Goal: Task Accomplishment & Management: Complete application form

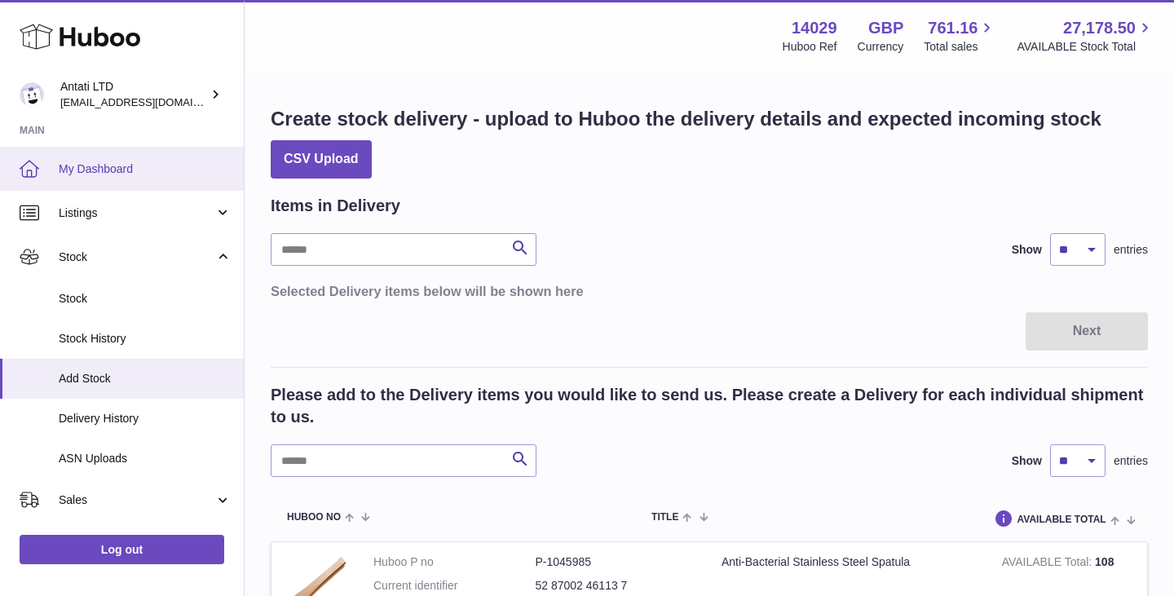
click at [96, 172] on span "My Dashboard" at bounding box center [145, 168] width 173 height 15
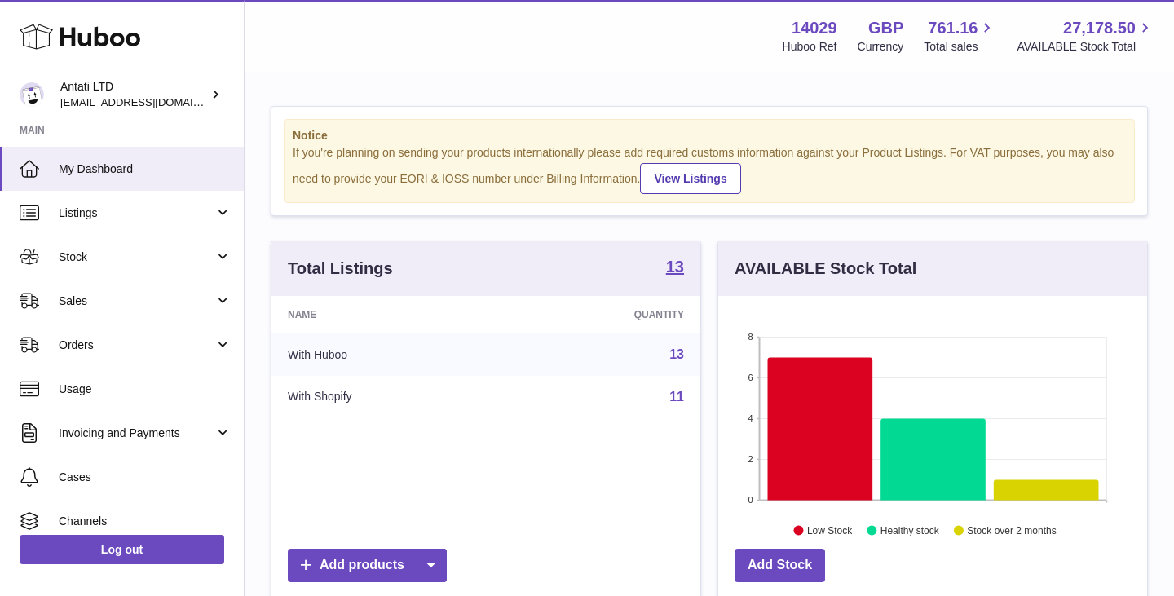
scroll to position [254, 429]
click at [838, 390] on icon at bounding box center [820, 428] width 105 height 143
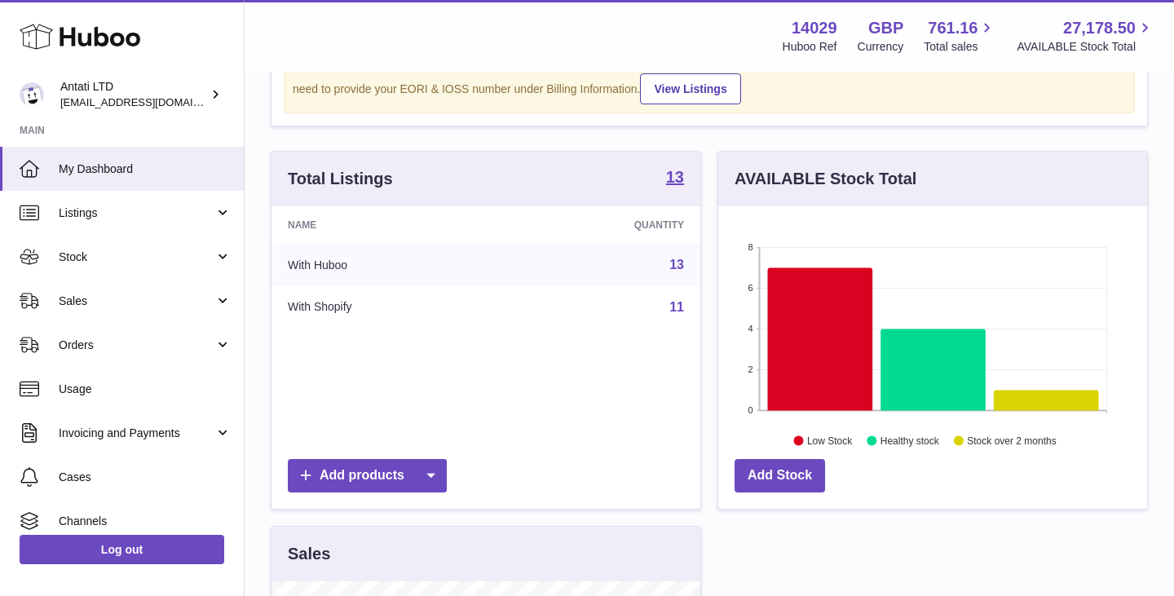
scroll to position [135, 0]
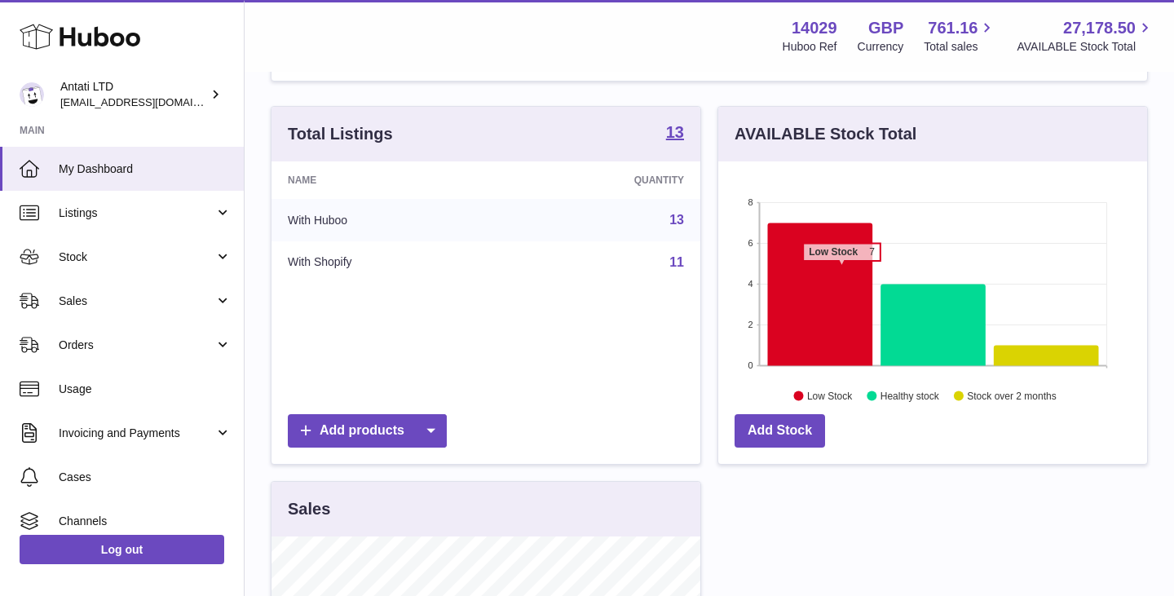
click at [842, 269] on icon at bounding box center [820, 294] width 105 height 143
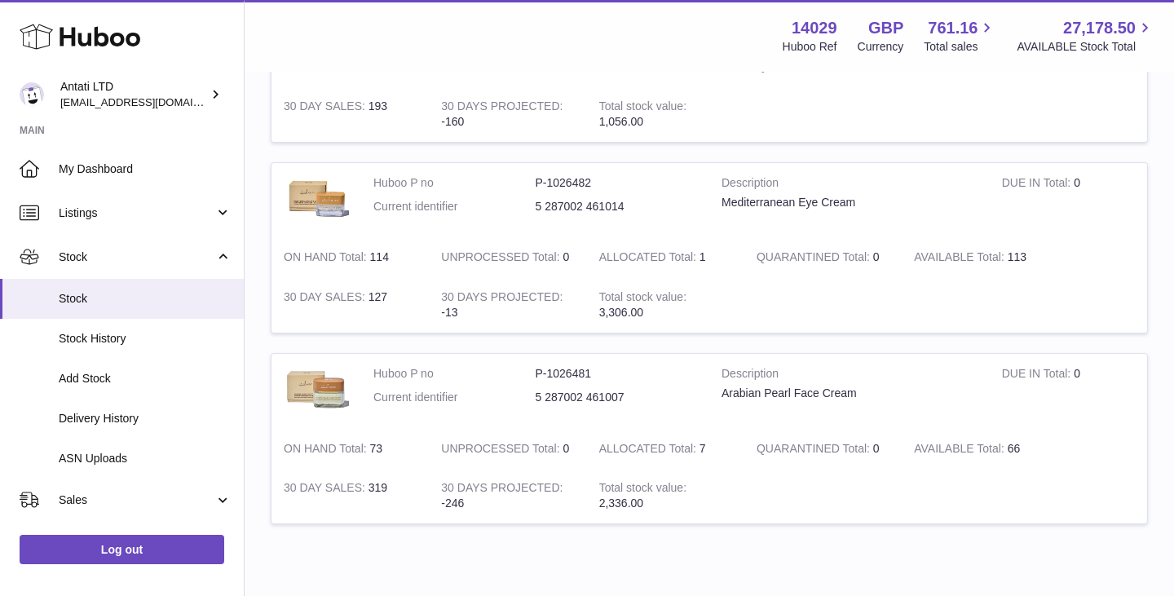
scroll to position [1378, 0]
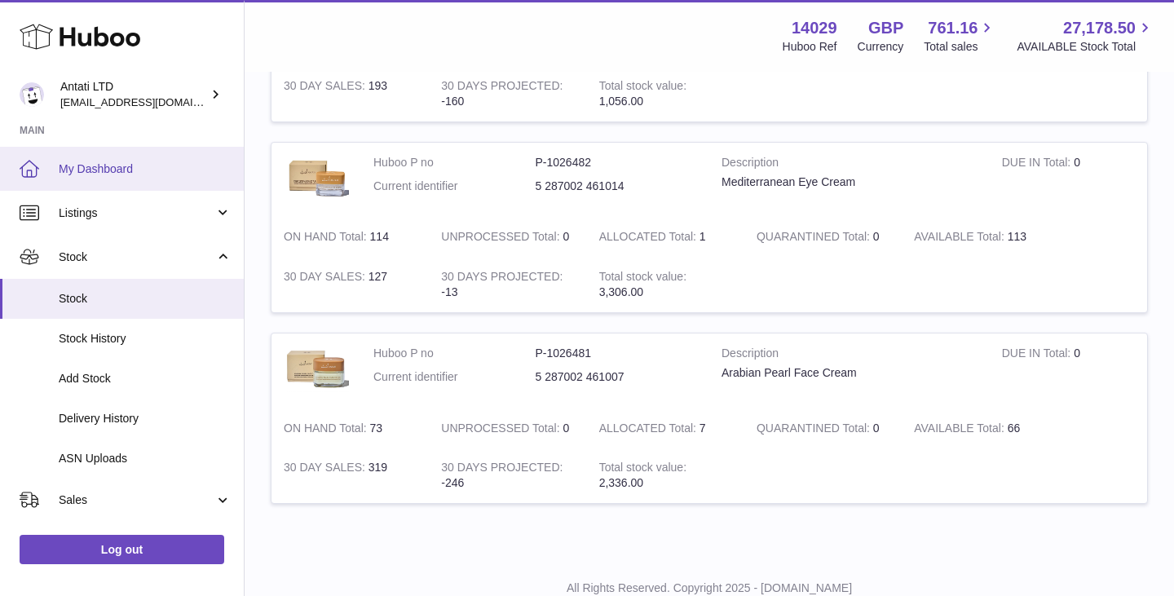
click at [107, 161] on span "My Dashboard" at bounding box center [145, 168] width 173 height 15
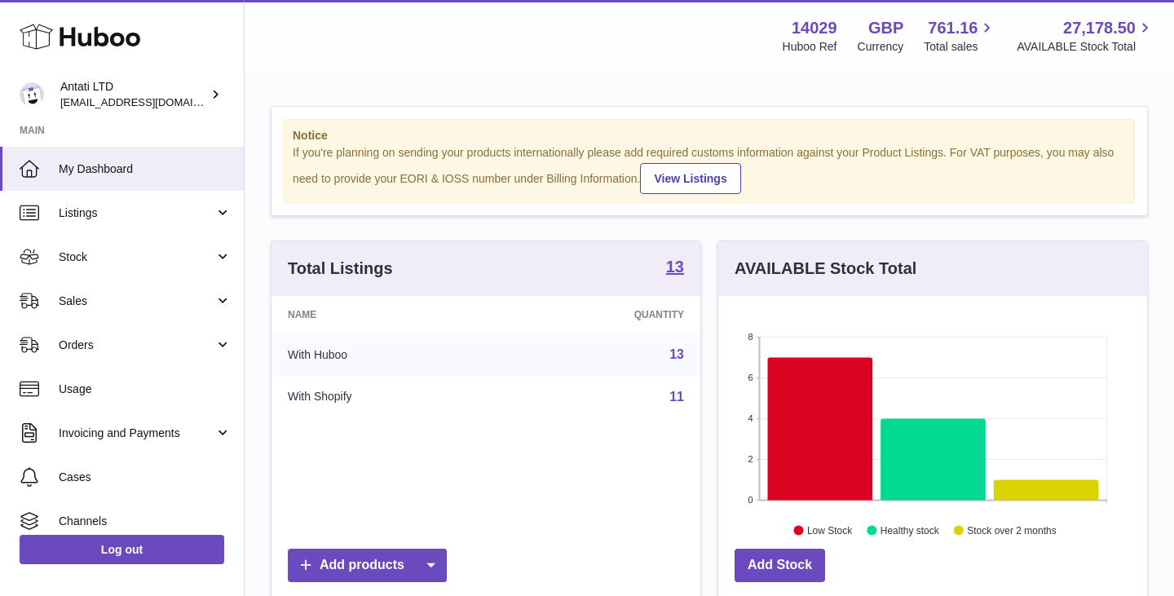
scroll to position [254, 429]
click at [933, 432] on icon at bounding box center [933, 459] width 105 height 82
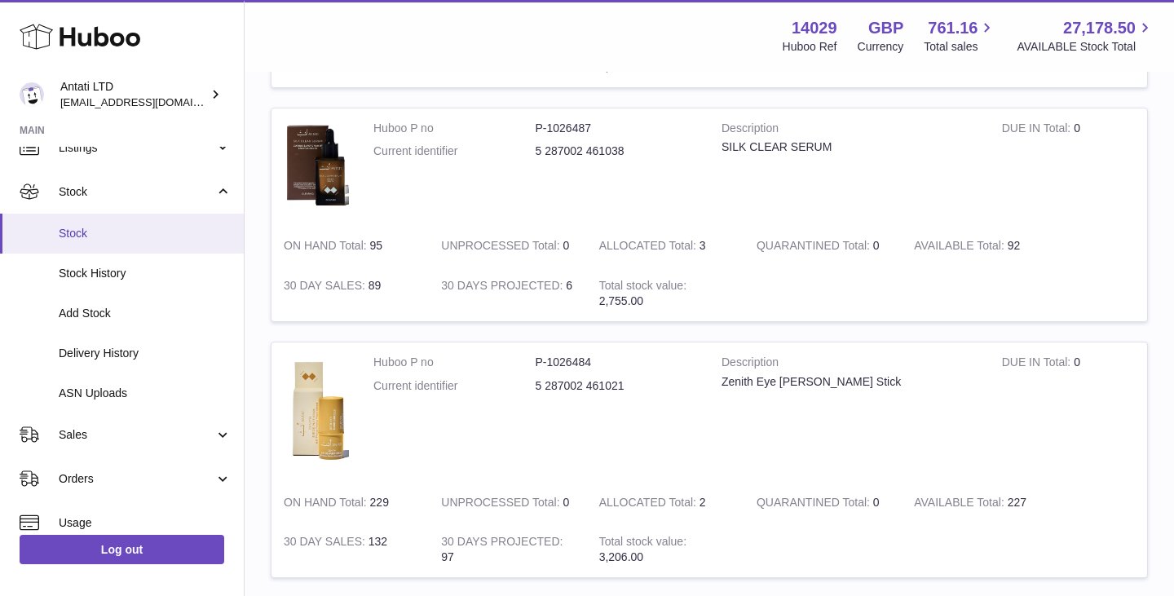
scroll to position [67, 0]
click at [102, 311] on span "Add Stock" at bounding box center [145, 311] width 173 height 15
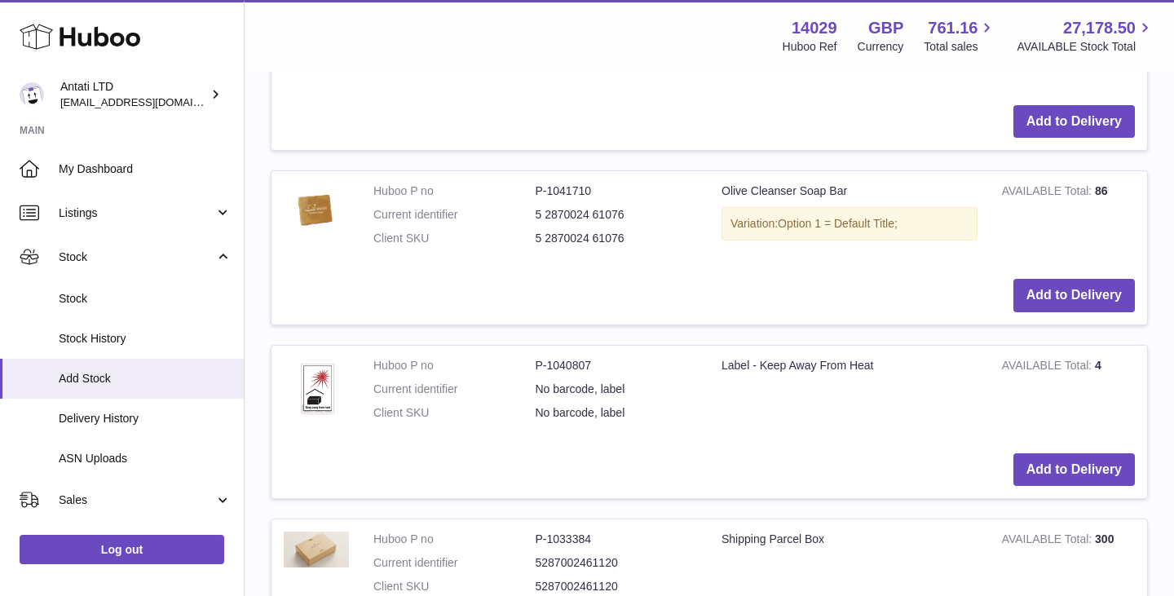
scroll to position [731, 0]
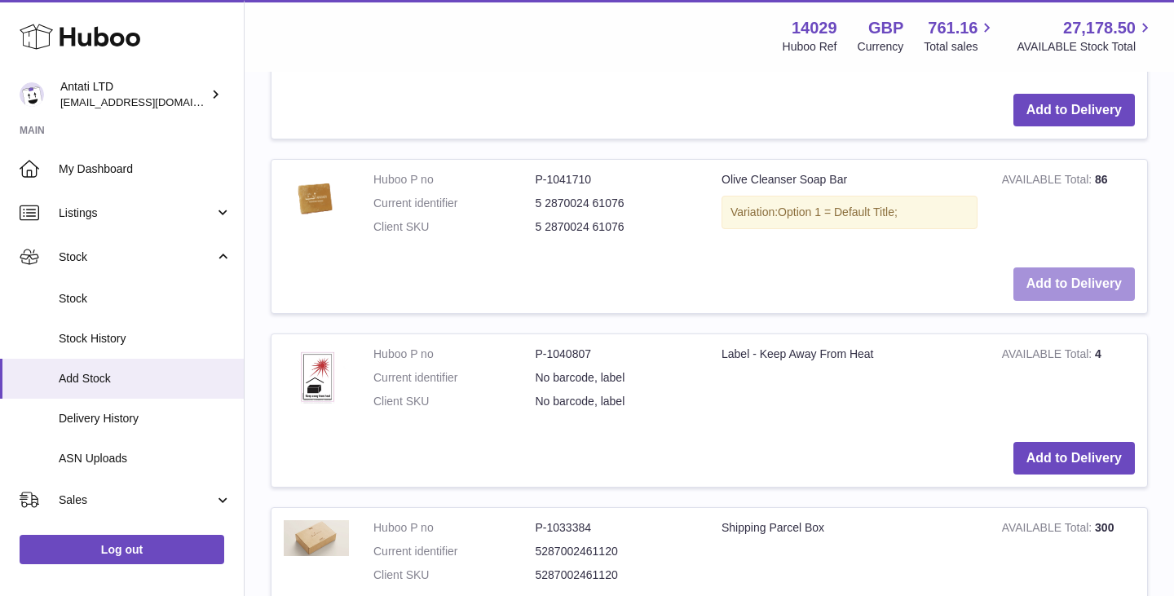
click at [1102, 290] on button "Add to Delivery" at bounding box center [1075, 283] width 122 height 33
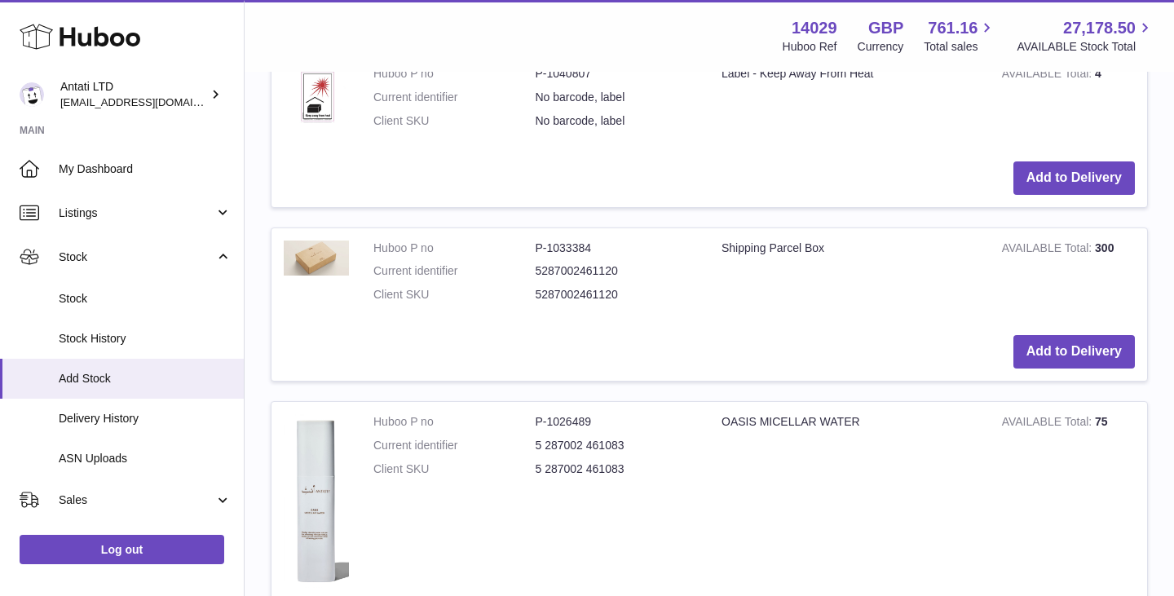
scroll to position [1214, 0]
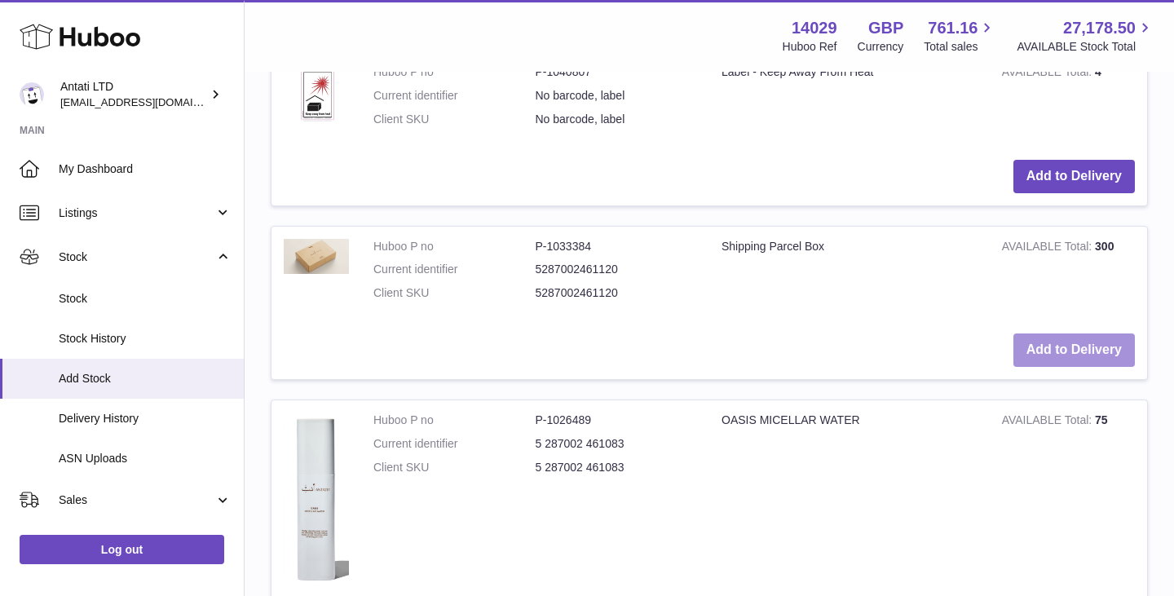
click at [1064, 352] on button "Add to Delivery" at bounding box center [1075, 350] width 122 height 33
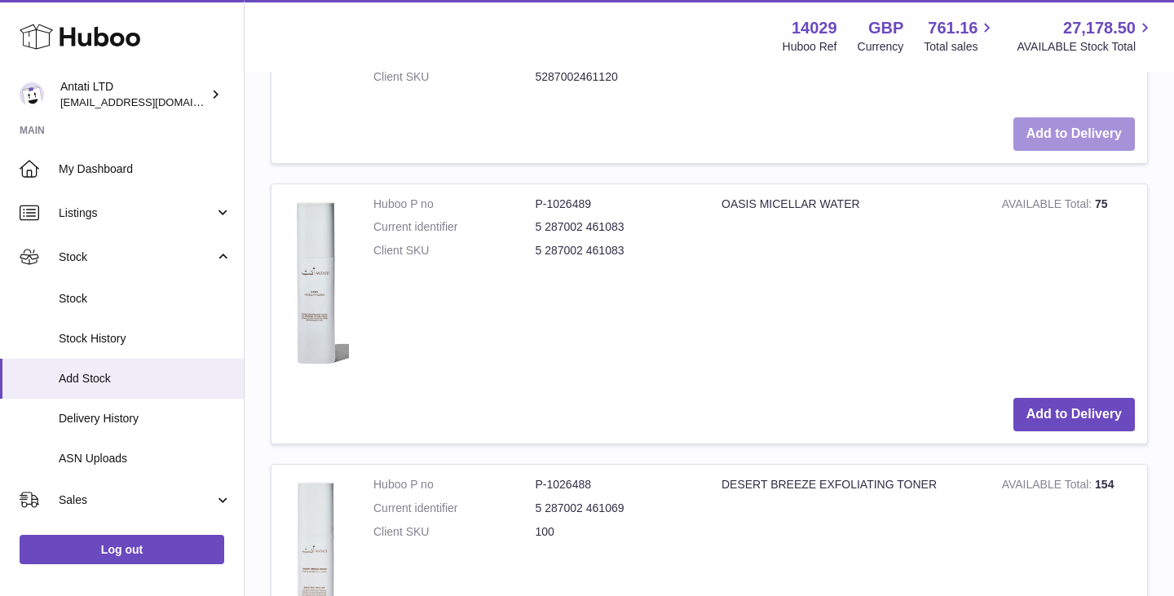
scroll to position [1611, 0]
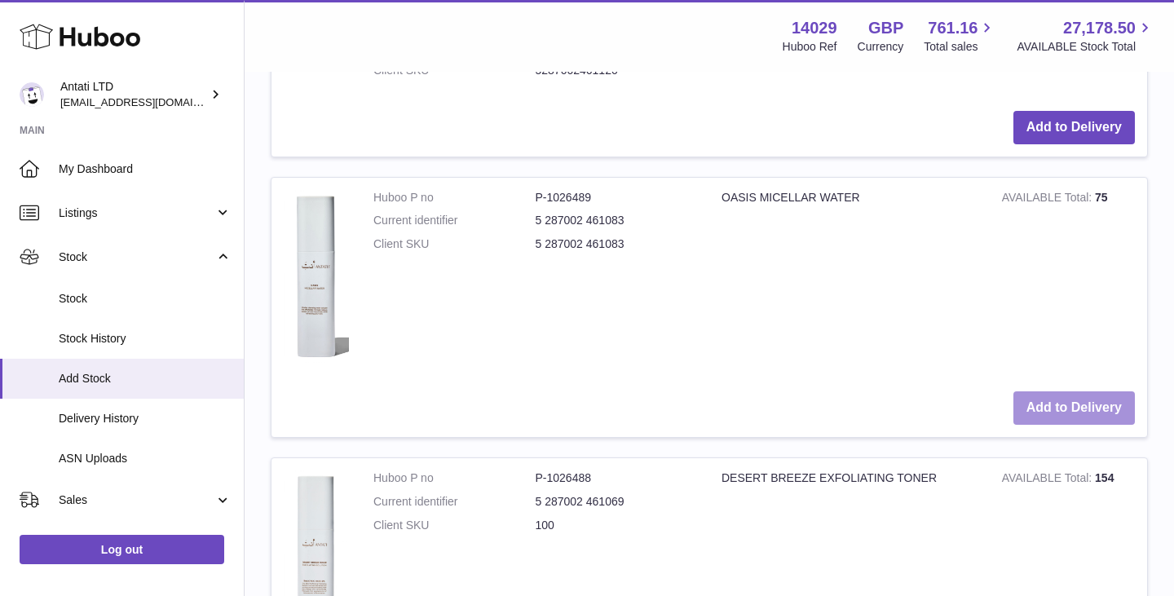
click at [1041, 411] on button "Add to Delivery" at bounding box center [1075, 407] width 122 height 33
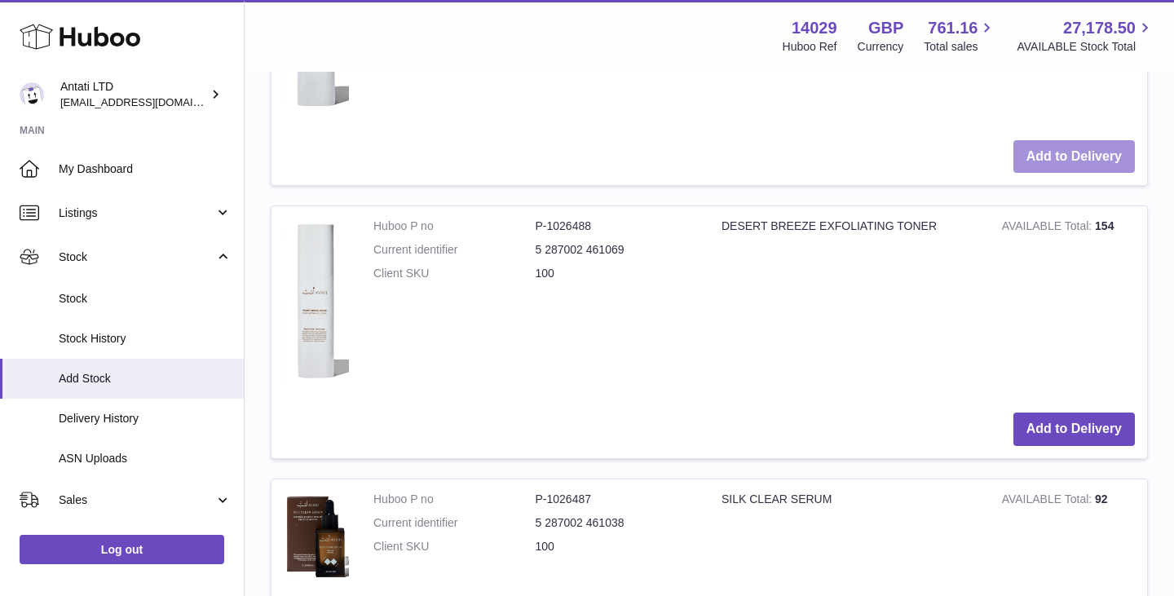
scroll to position [2159, 0]
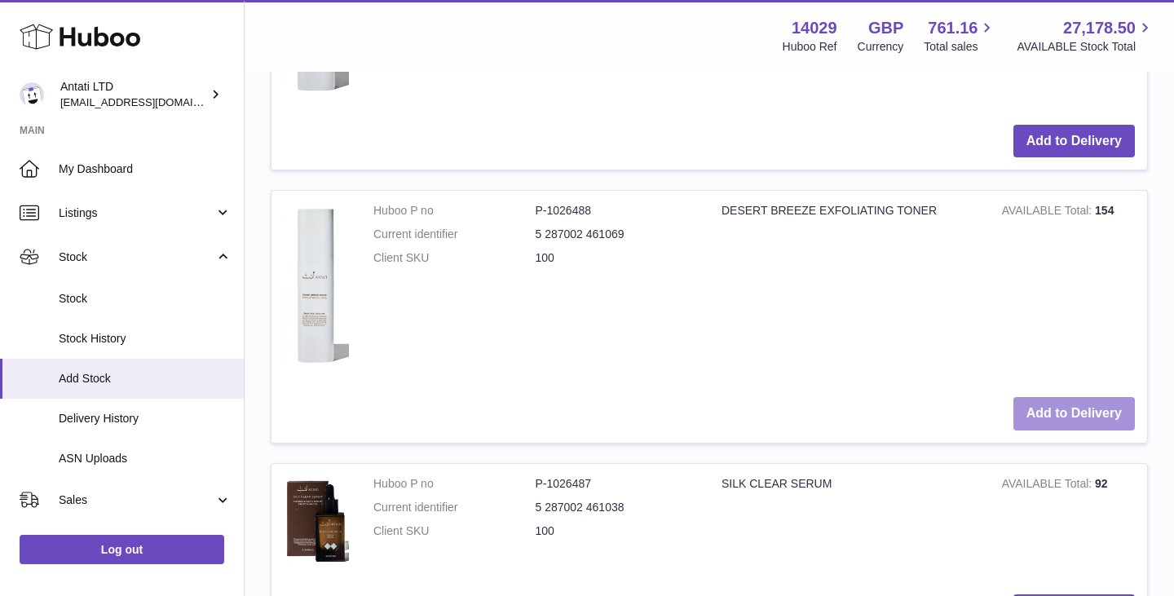
click at [1058, 410] on button "Add to Delivery" at bounding box center [1075, 413] width 122 height 33
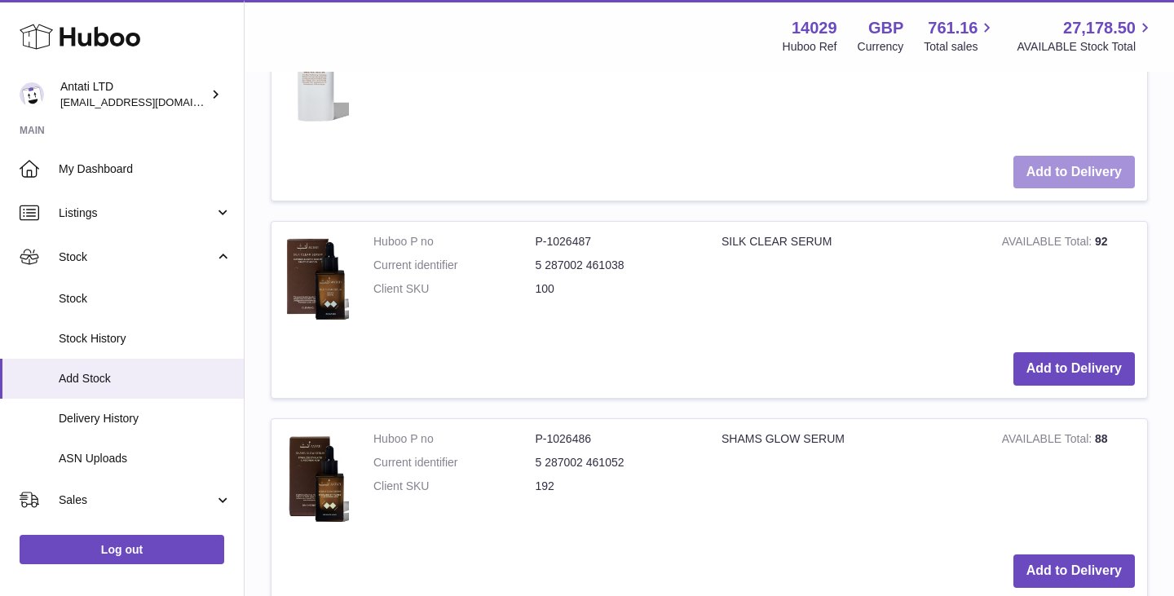
scroll to position [2677, 0]
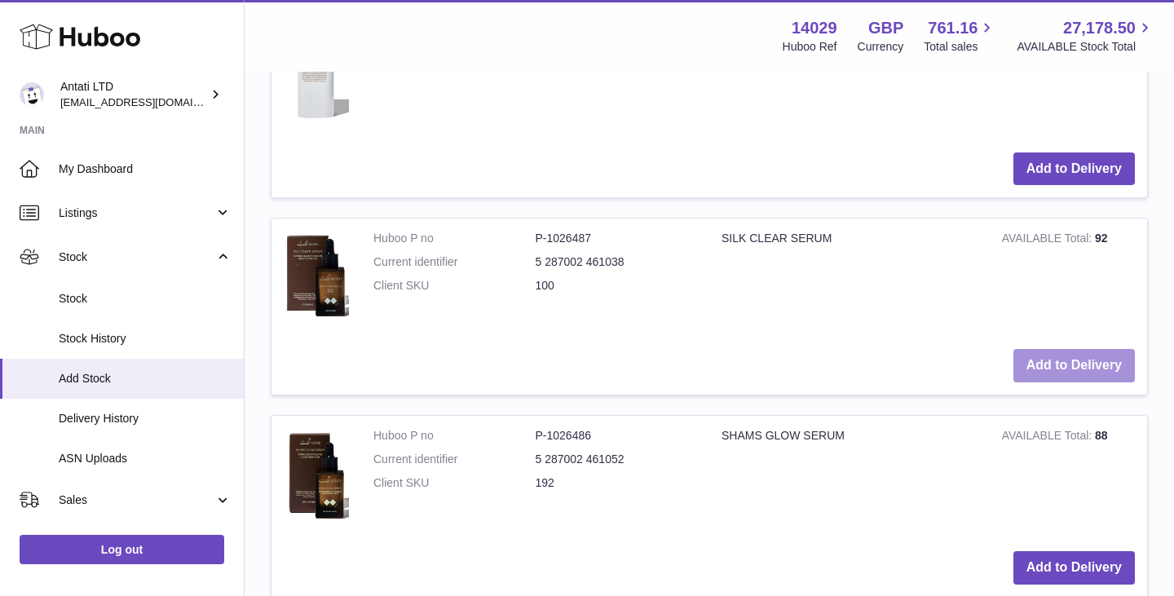
click at [1072, 379] on button "Add to Delivery" at bounding box center [1075, 365] width 122 height 33
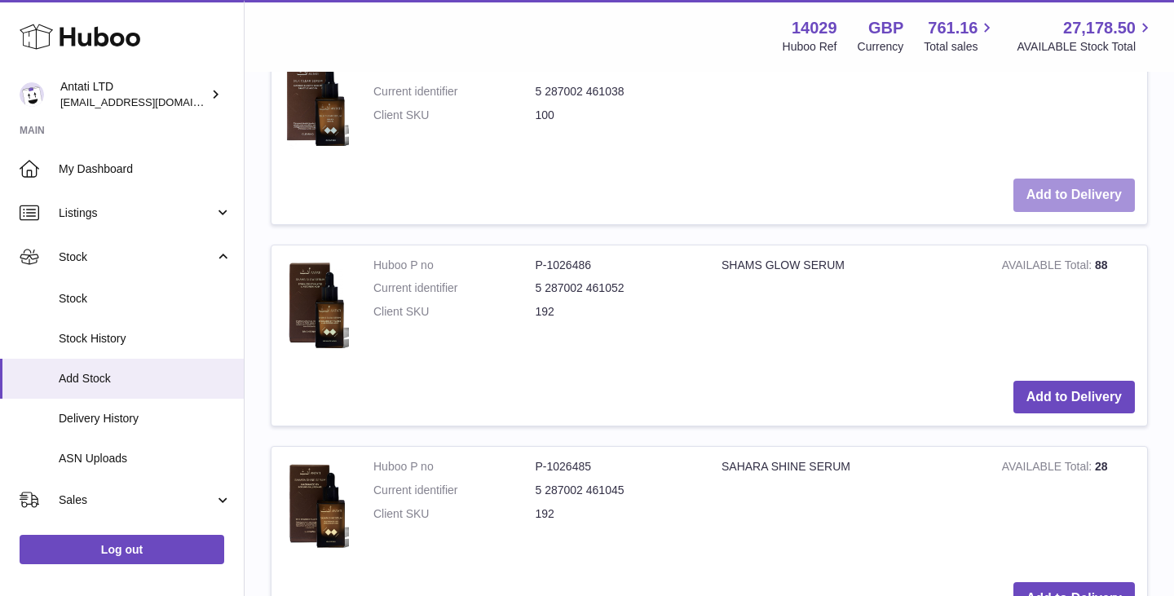
scroll to position [3046, 0]
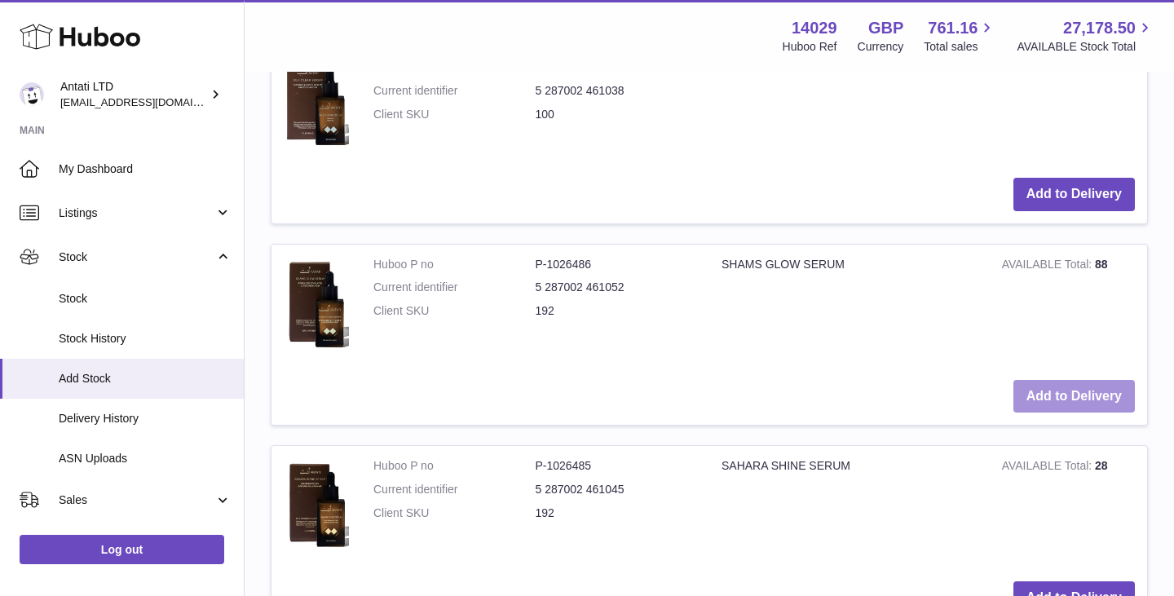
click at [1055, 400] on button "Add to Delivery" at bounding box center [1075, 396] width 122 height 33
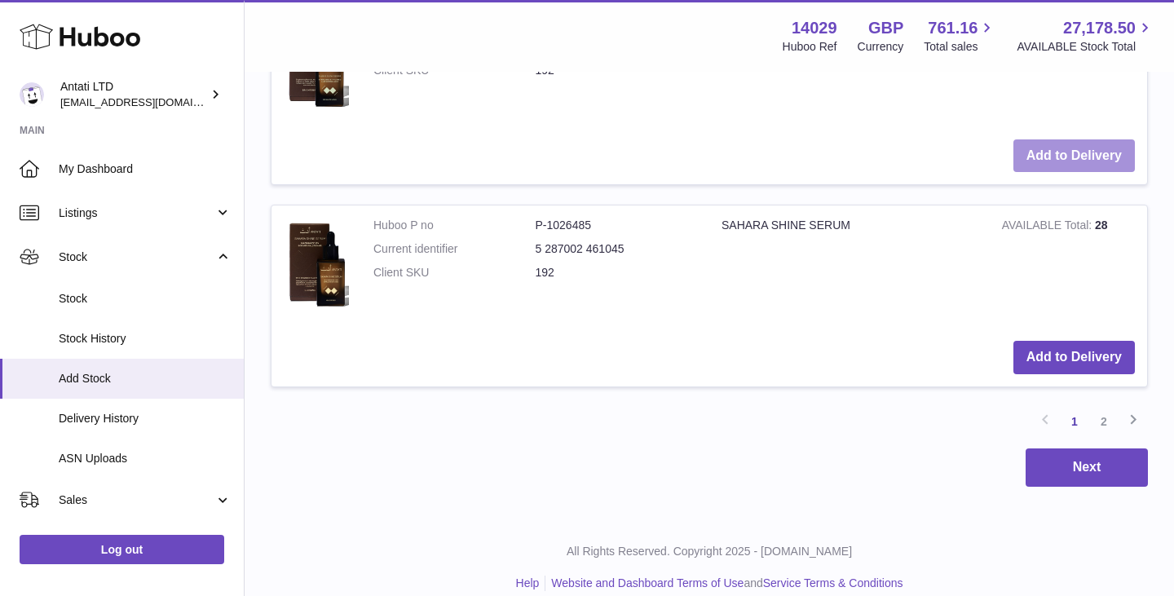
scroll to position [3489, 0]
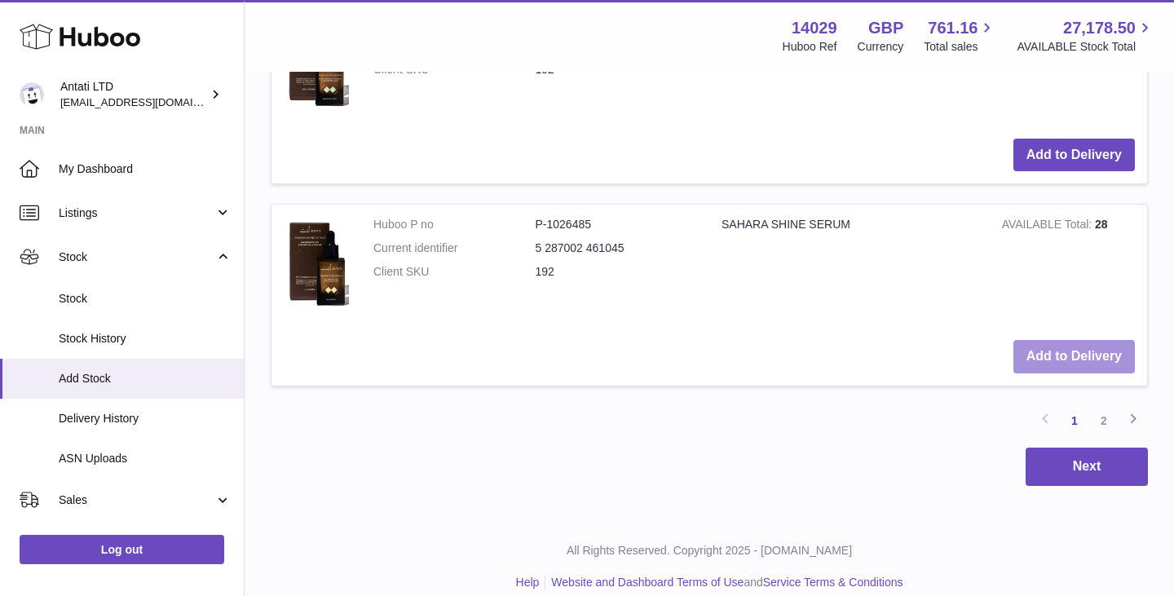
click at [1082, 351] on button "Add to Delivery" at bounding box center [1075, 356] width 122 height 33
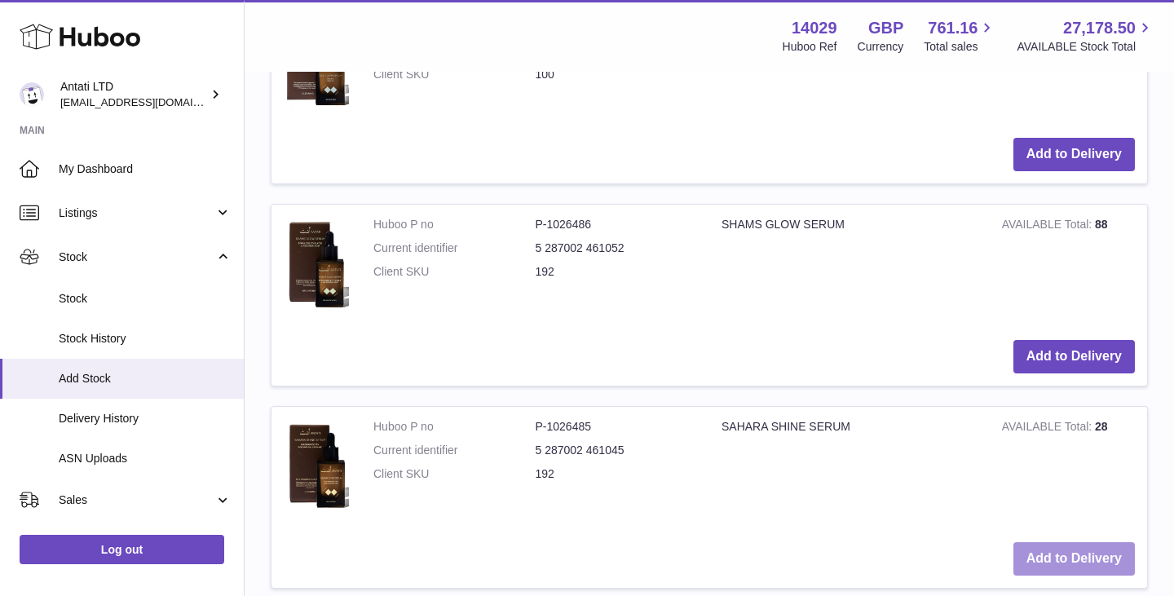
scroll to position [3692, 0]
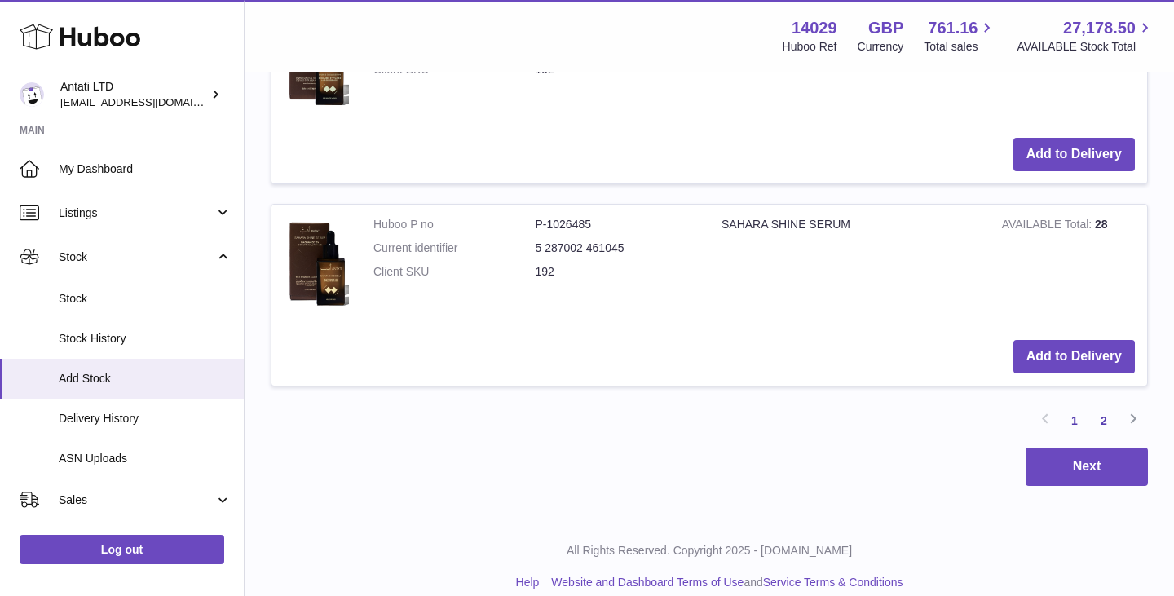
click at [1104, 418] on link "2" at bounding box center [1103, 420] width 29 height 29
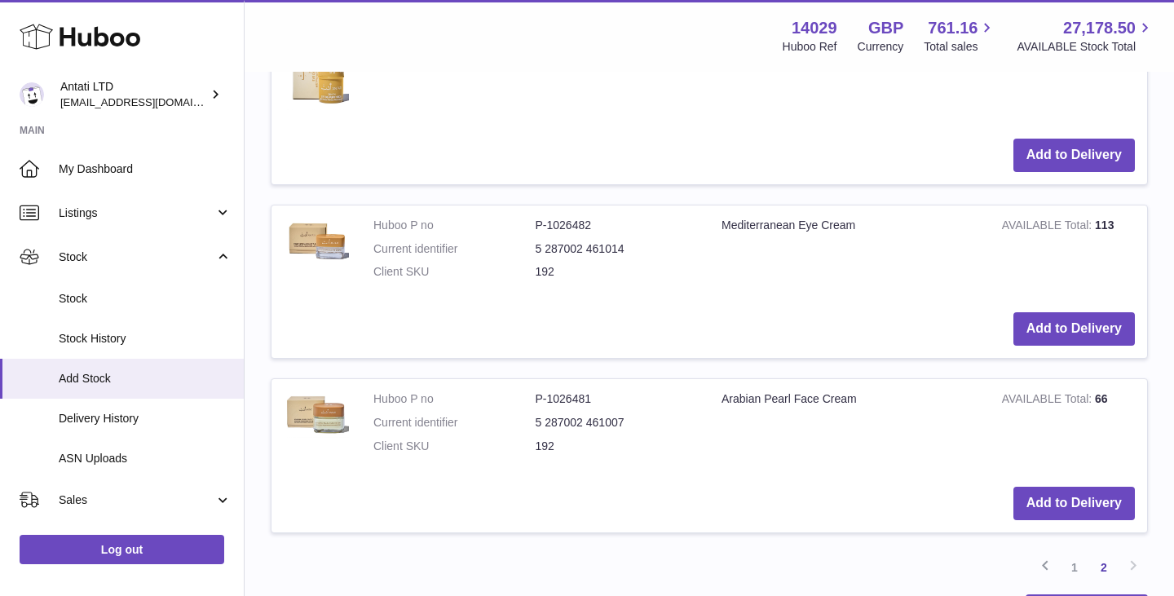
scroll to position [2092, 0]
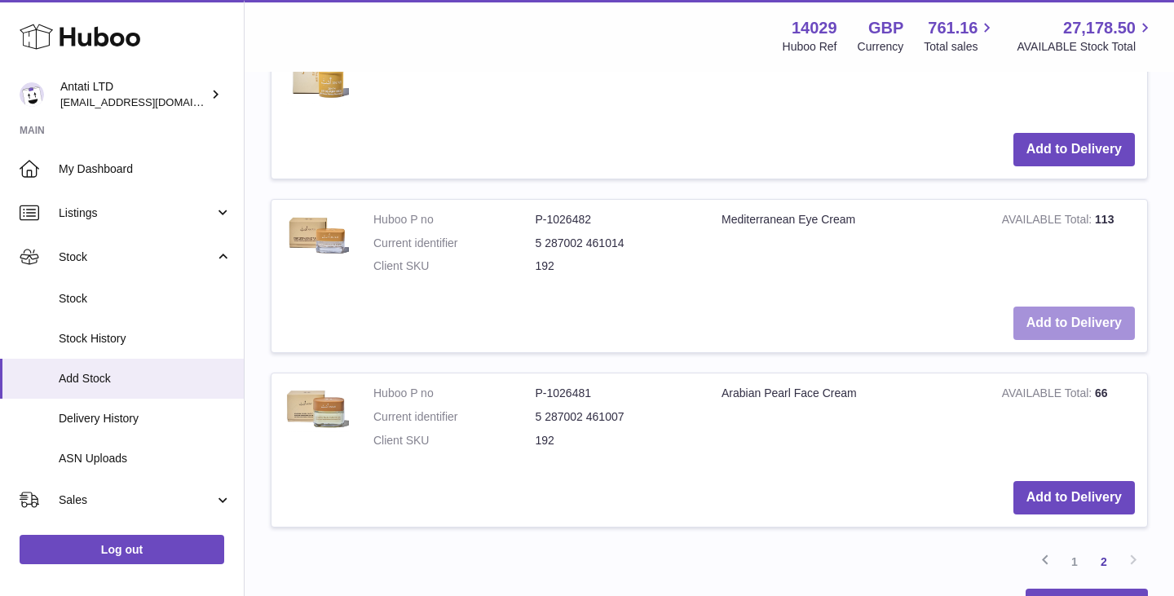
click at [1050, 330] on button "Add to Delivery" at bounding box center [1075, 323] width 122 height 33
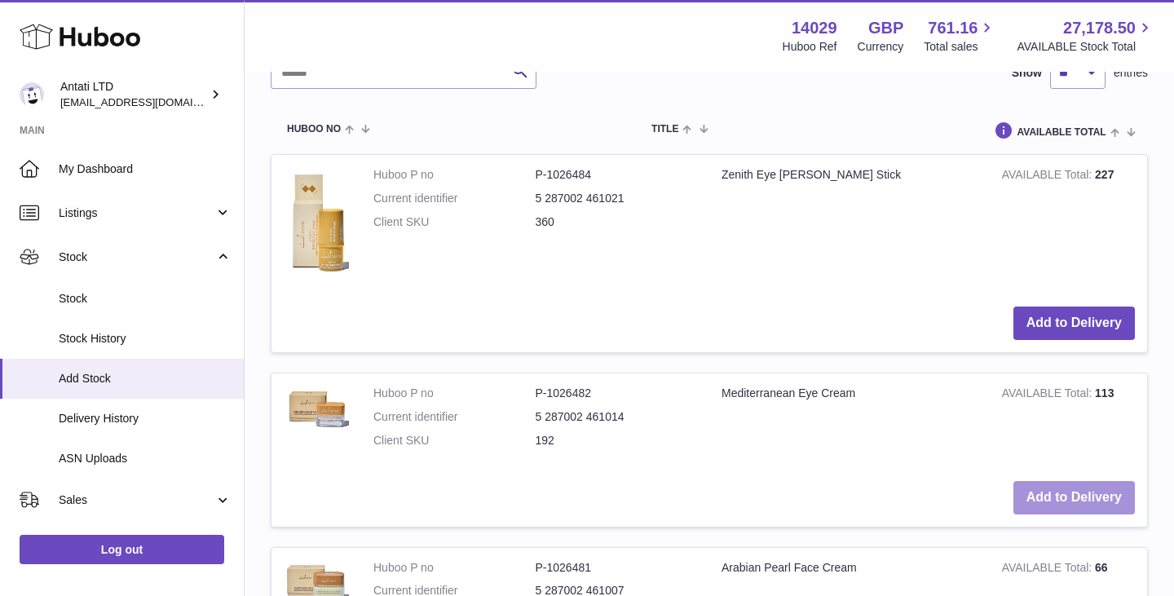
scroll to position [2266, 0]
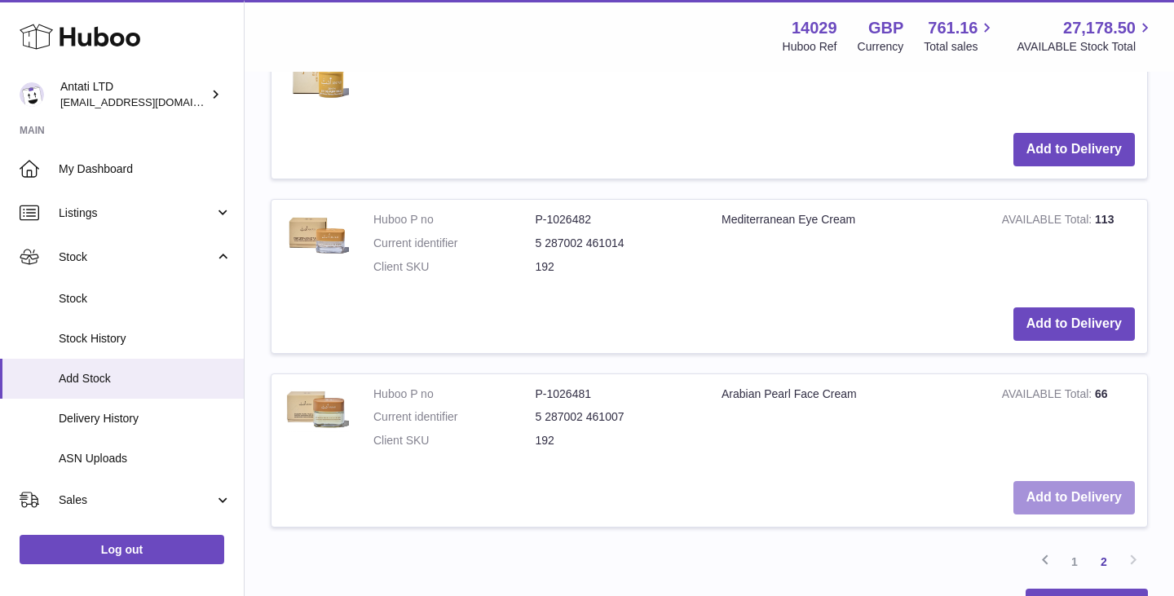
click at [1082, 492] on button "Add to Delivery" at bounding box center [1075, 497] width 122 height 33
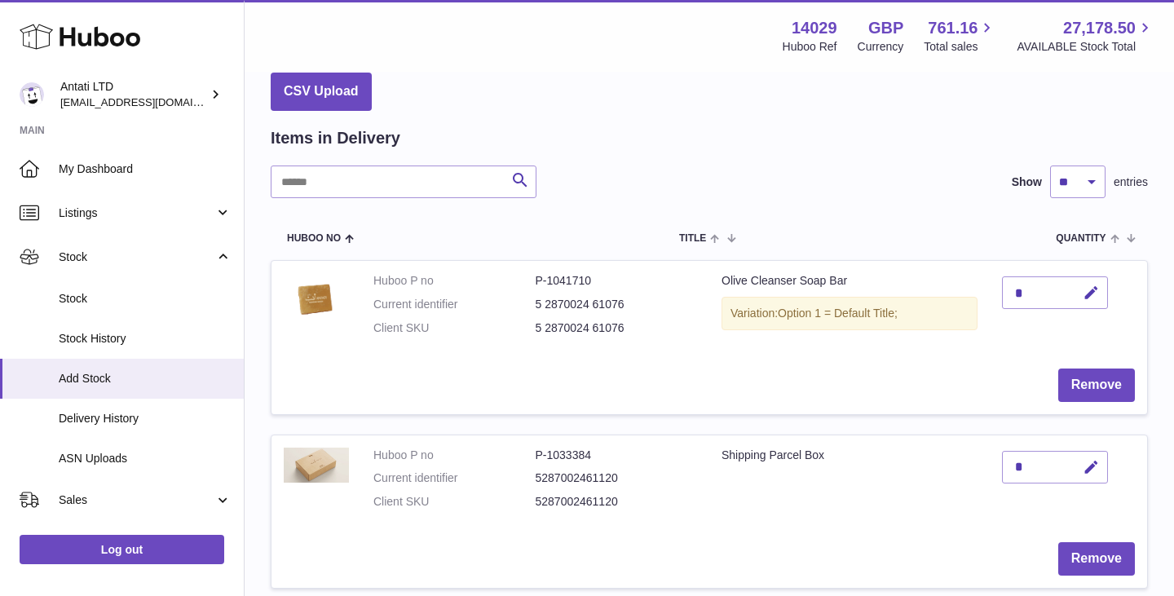
scroll to position [115, 0]
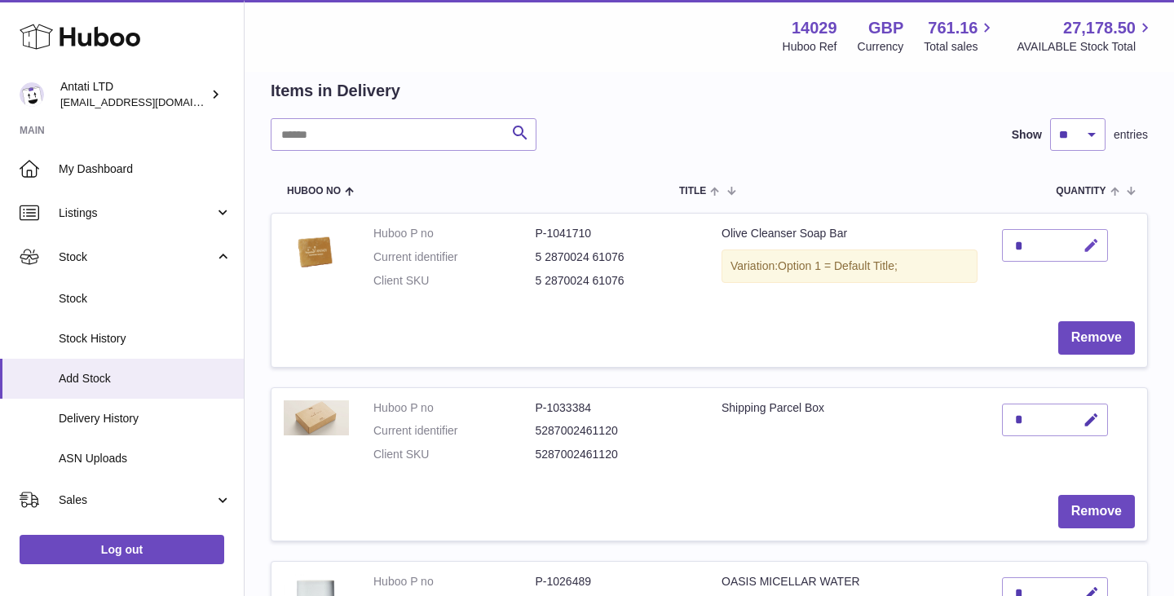
click at [1094, 241] on icon "button" at bounding box center [1091, 245] width 17 height 17
click at [1105, 243] on input "***" at bounding box center [1055, 245] width 106 height 33
type input "***"
click at [1093, 241] on icon "submit" at bounding box center [1092, 245] width 15 height 15
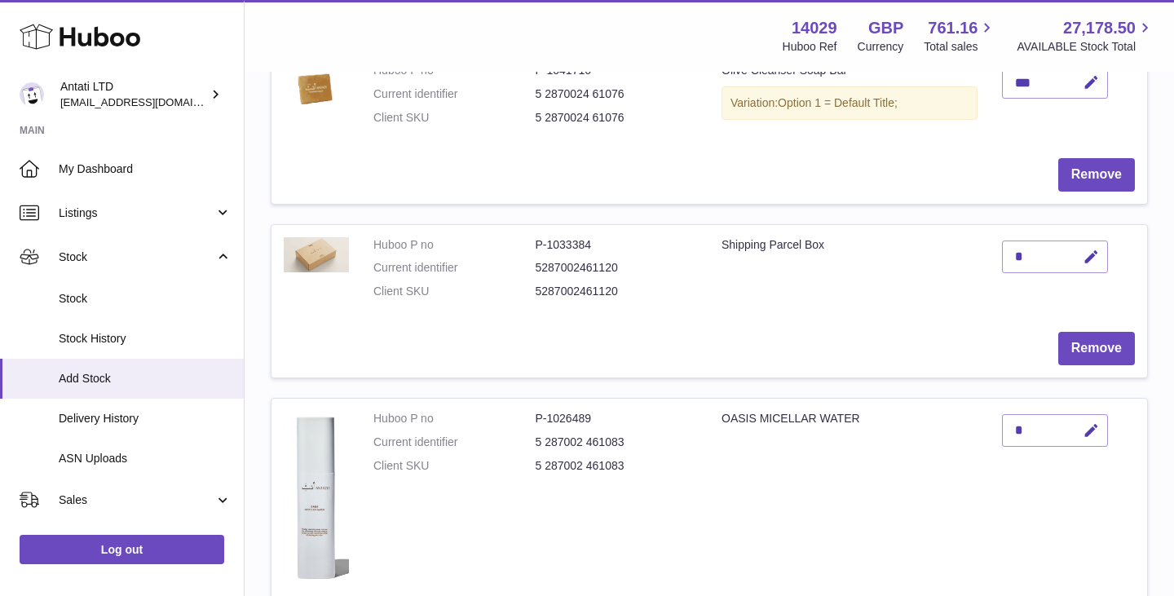
scroll to position [284, 0]
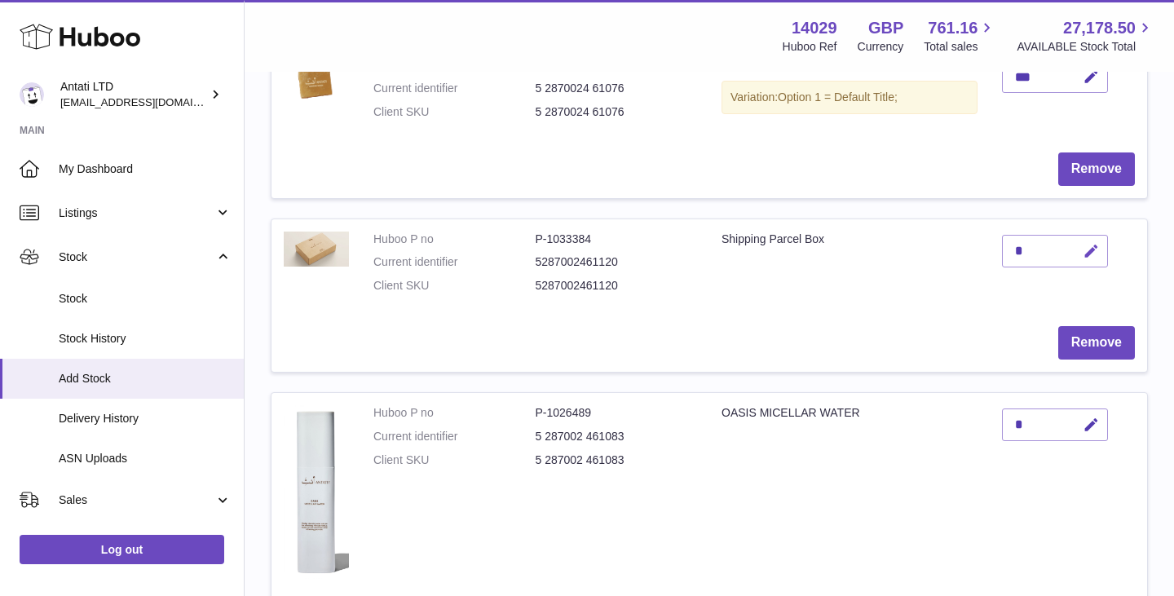
click at [1085, 253] on icon "button" at bounding box center [1091, 251] width 17 height 17
type input "***"
click at [1080, 244] on button "submit" at bounding box center [1089, 251] width 31 height 26
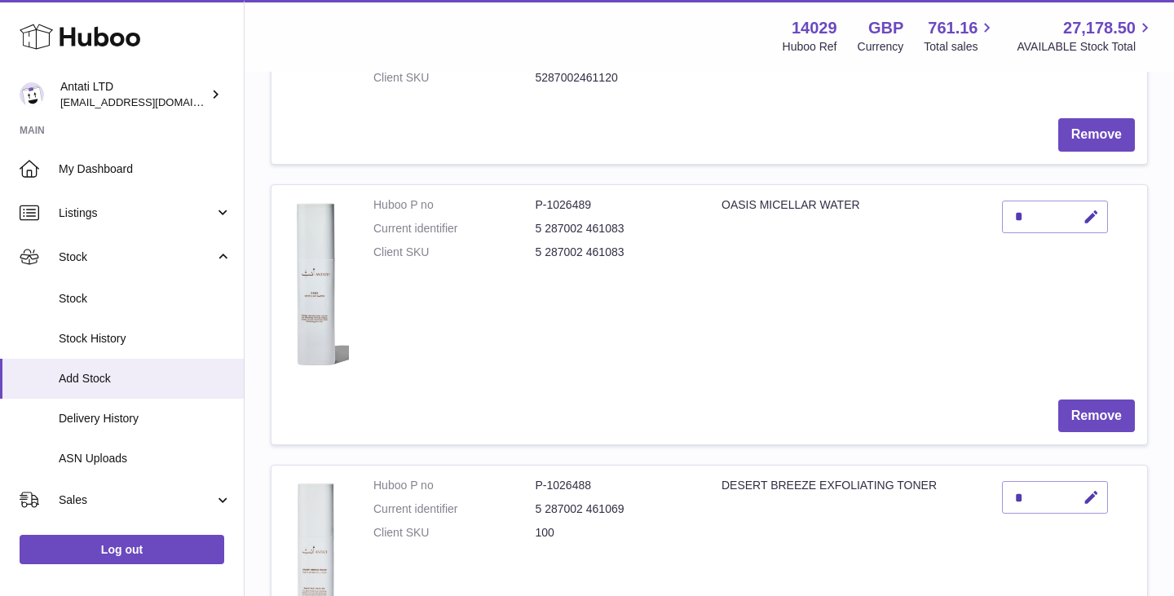
scroll to position [493, 0]
click at [1089, 216] on icon "button" at bounding box center [1091, 215] width 17 height 17
type input "***"
click at [1098, 205] on button "submit" at bounding box center [1089, 215] width 31 height 26
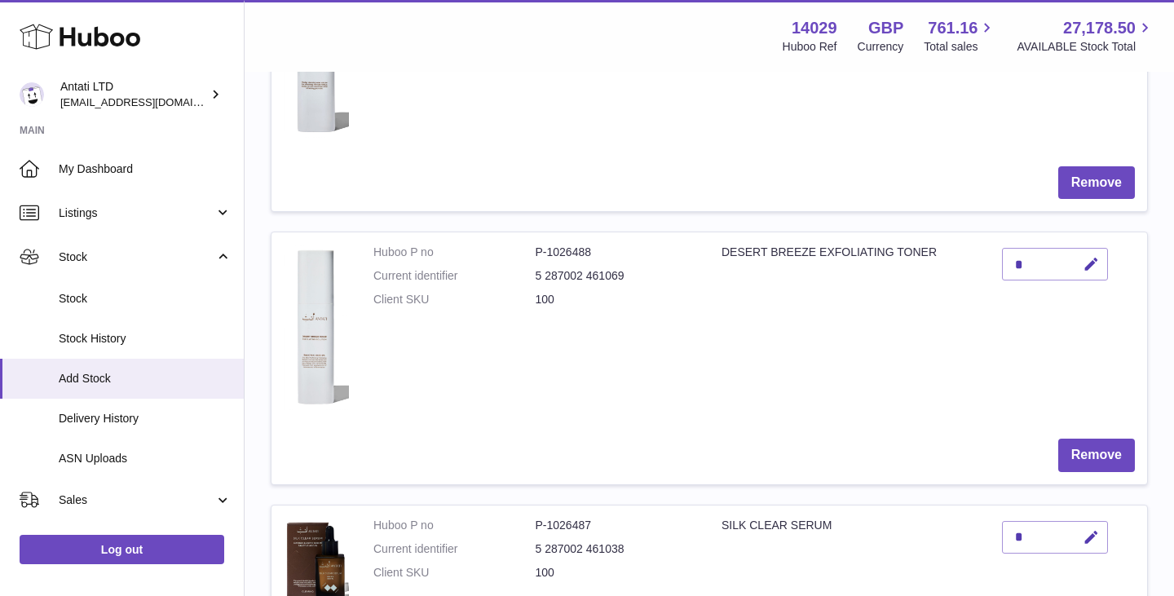
scroll to position [739, 0]
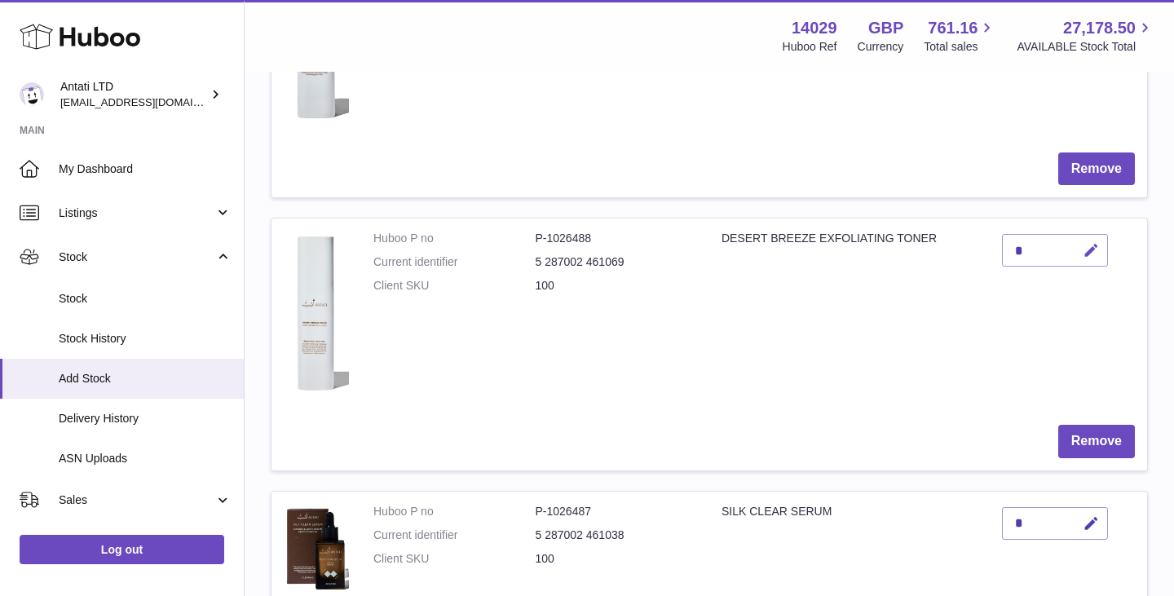
click at [1089, 251] on icon "button" at bounding box center [1091, 250] width 17 height 17
type input "**"
click at [1090, 251] on icon "submit" at bounding box center [1092, 250] width 15 height 15
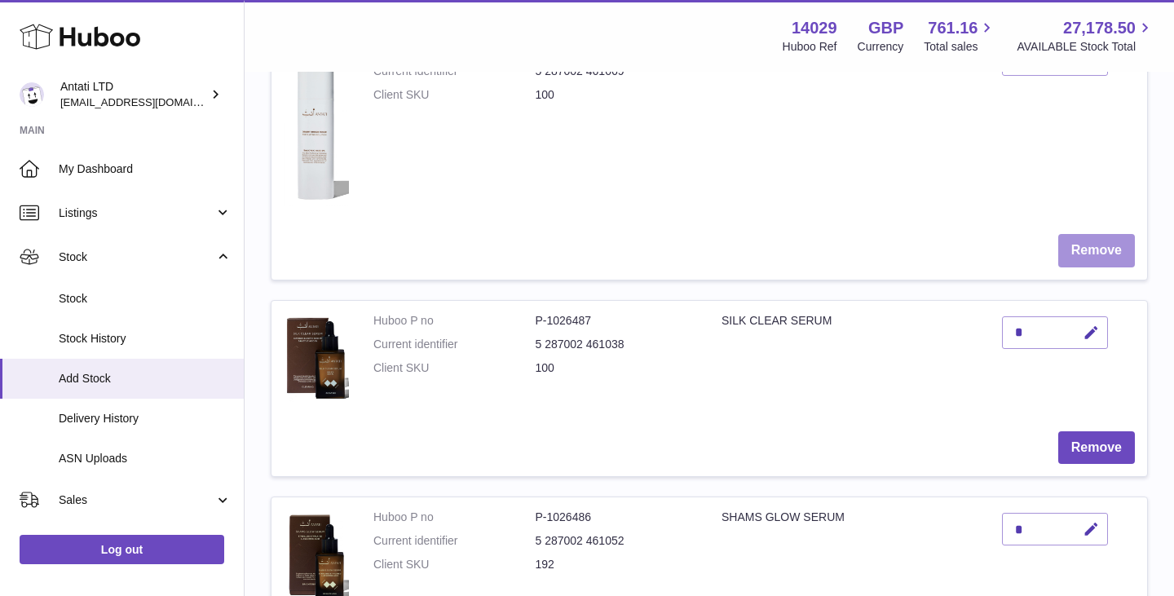
scroll to position [931, 0]
click at [1092, 329] on icon "button" at bounding box center [1091, 331] width 17 height 17
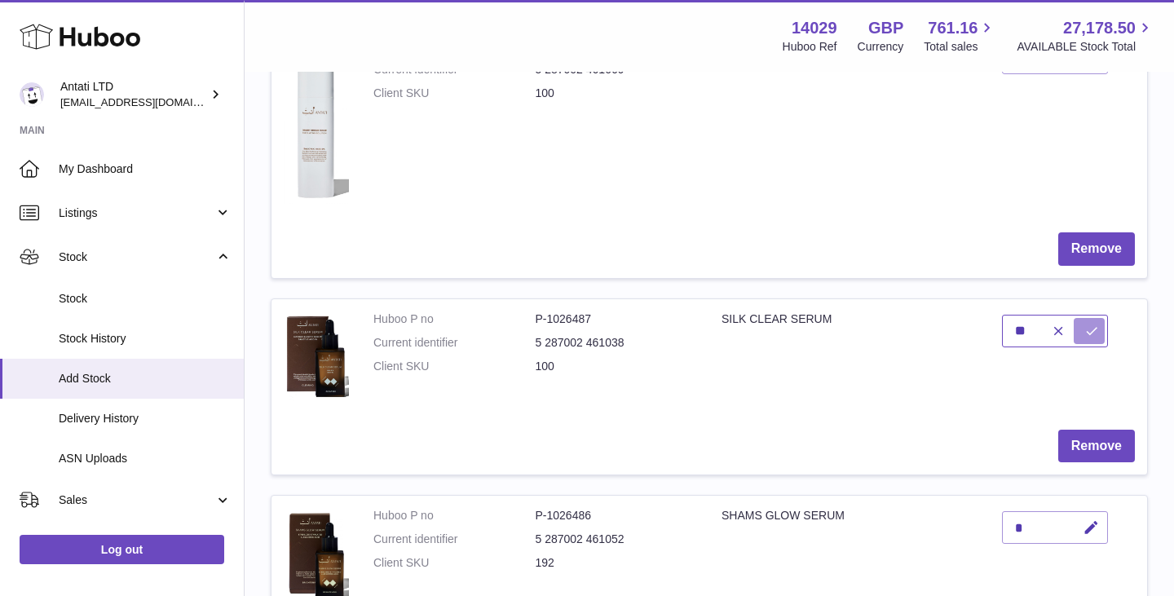
type input "**"
click at [1085, 335] on icon "submit" at bounding box center [1092, 331] width 15 height 15
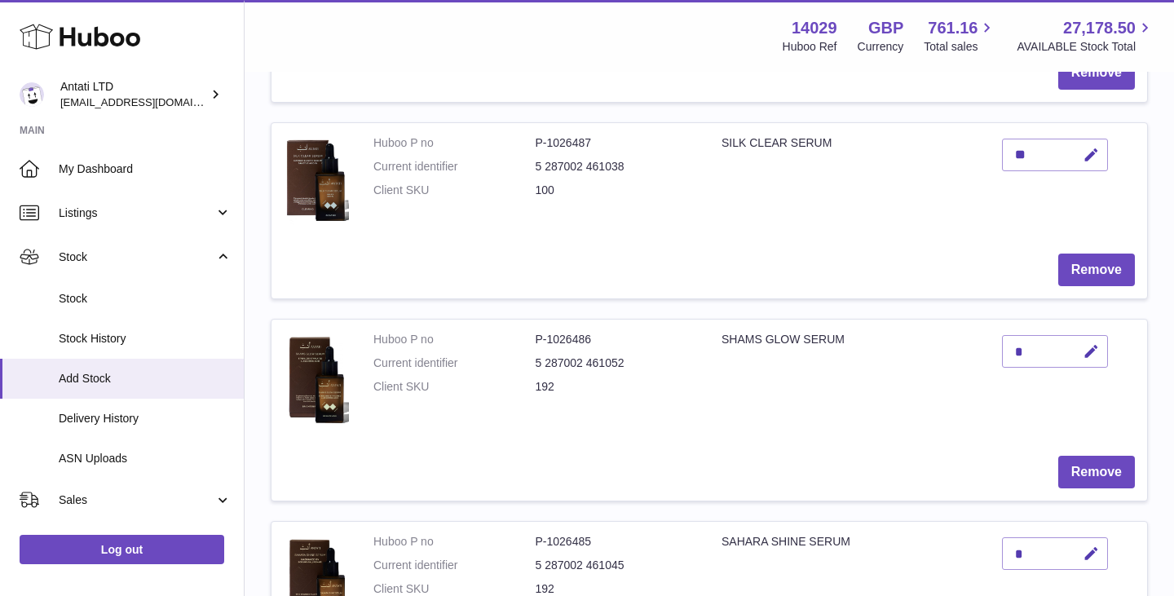
scroll to position [1117, 0]
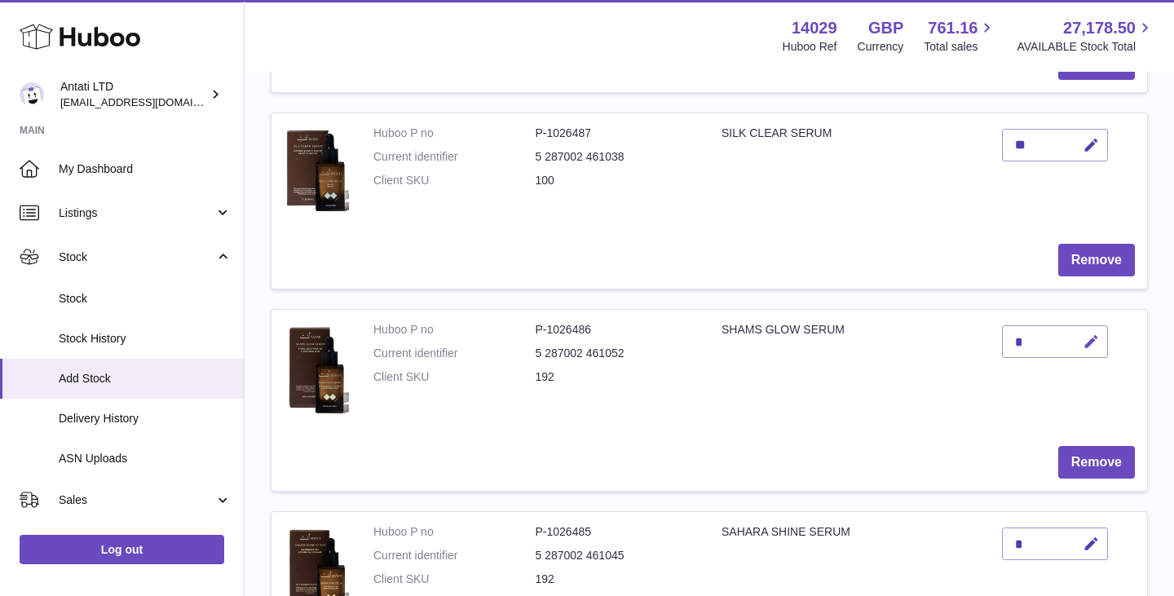
click at [1091, 338] on icon "button" at bounding box center [1091, 342] width 17 height 17
type input "***"
click at [1096, 345] on icon "submit" at bounding box center [1092, 341] width 15 height 15
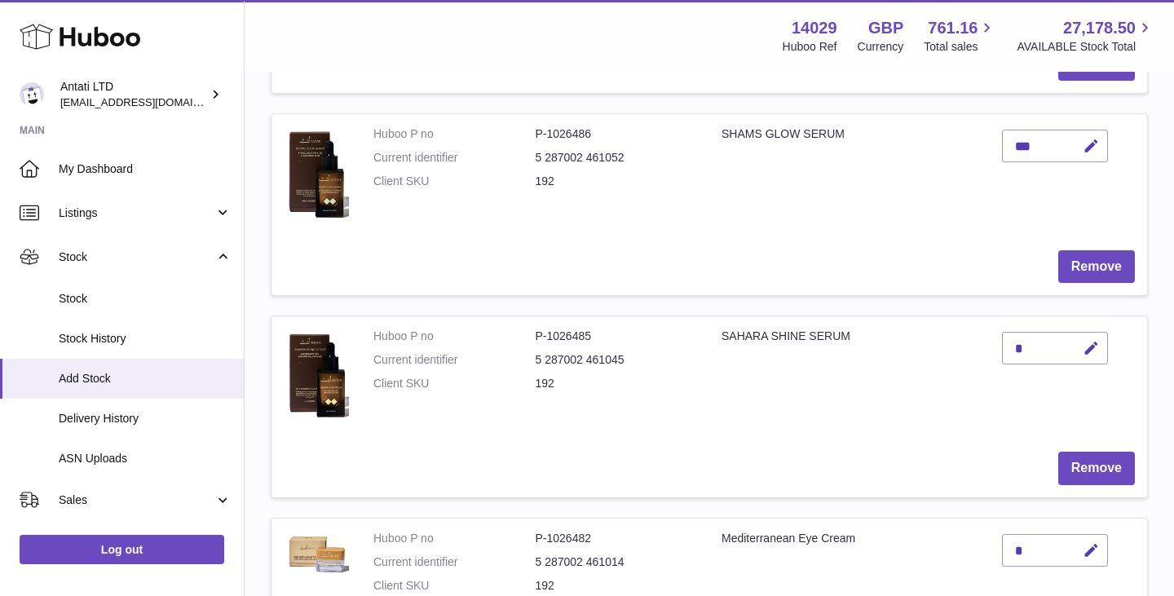
scroll to position [1314, 0]
click at [1088, 352] on icon "button" at bounding box center [1091, 347] width 17 height 17
type input "***"
click at [1093, 350] on icon "submit" at bounding box center [1092, 347] width 15 height 15
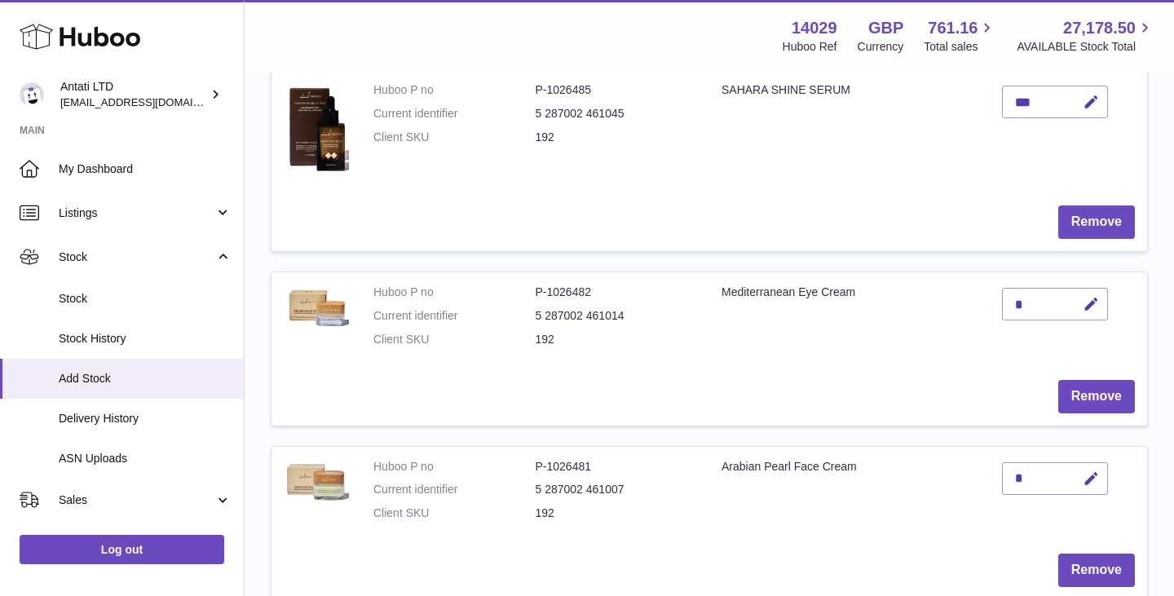
scroll to position [1558, 0]
click at [1085, 303] on icon "button" at bounding box center [1091, 305] width 17 height 17
type input "**"
click at [1095, 306] on icon "submit" at bounding box center [1092, 305] width 15 height 15
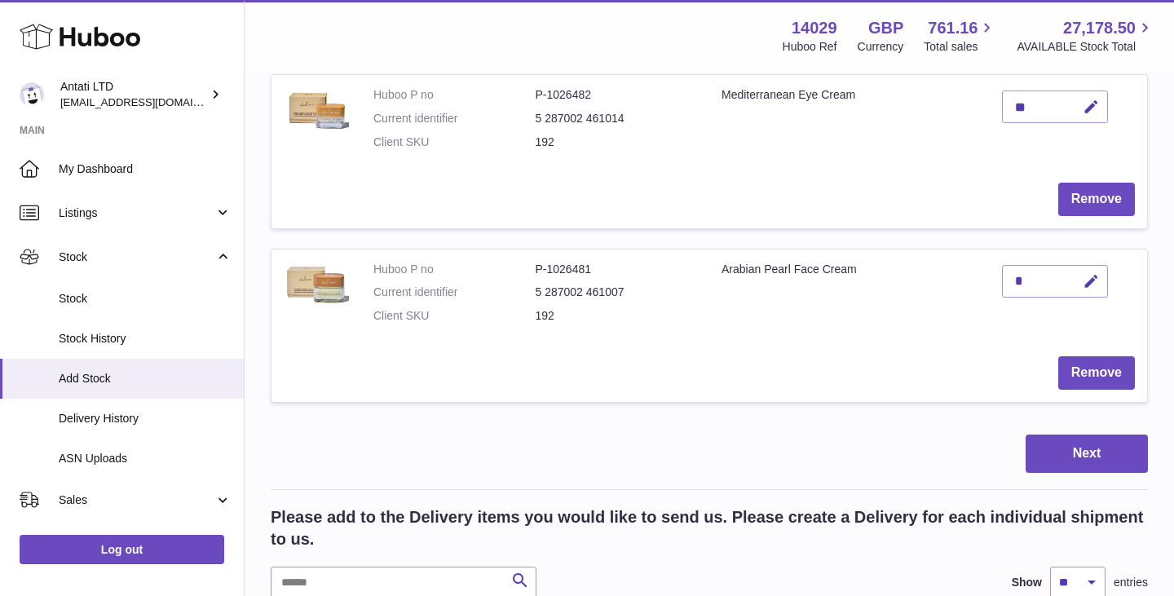
scroll to position [1757, 0]
click at [1094, 278] on icon "button" at bounding box center [1091, 280] width 17 height 17
type input "***"
click at [1098, 274] on icon "submit" at bounding box center [1092, 280] width 15 height 15
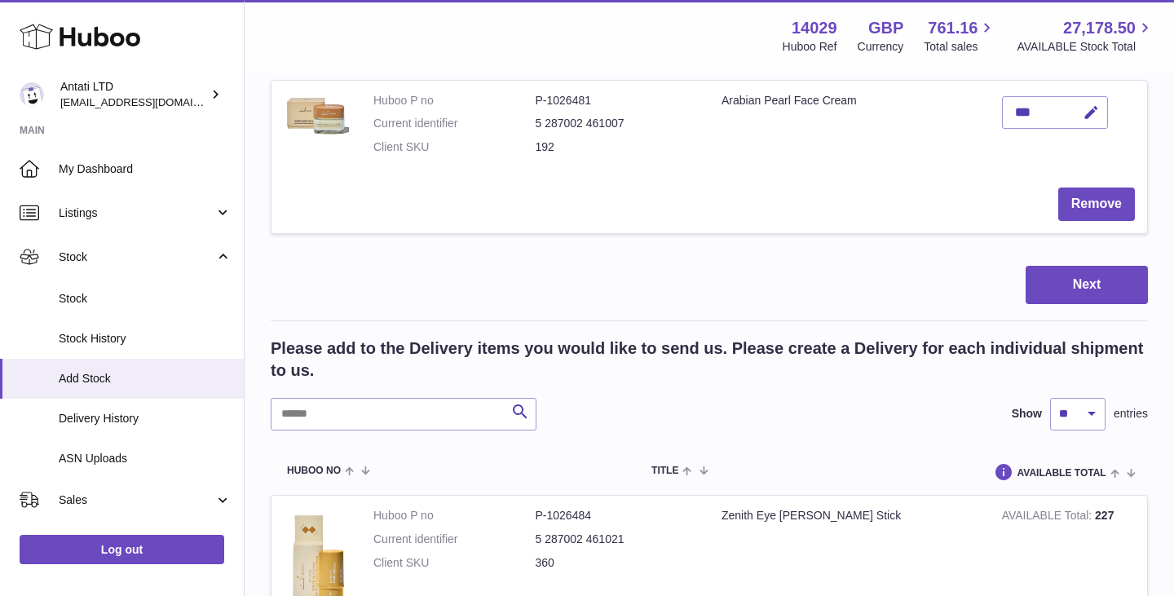
scroll to position [1856, 0]
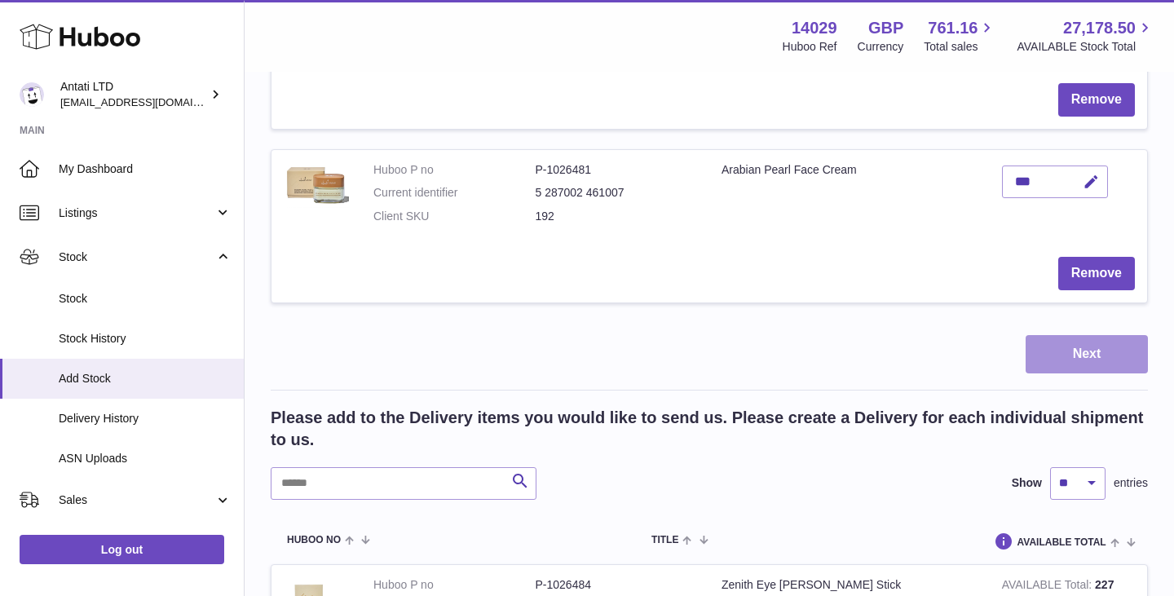
click at [1107, 355] on button "Next" at bounding box center [1087, 354] width 122 height 38
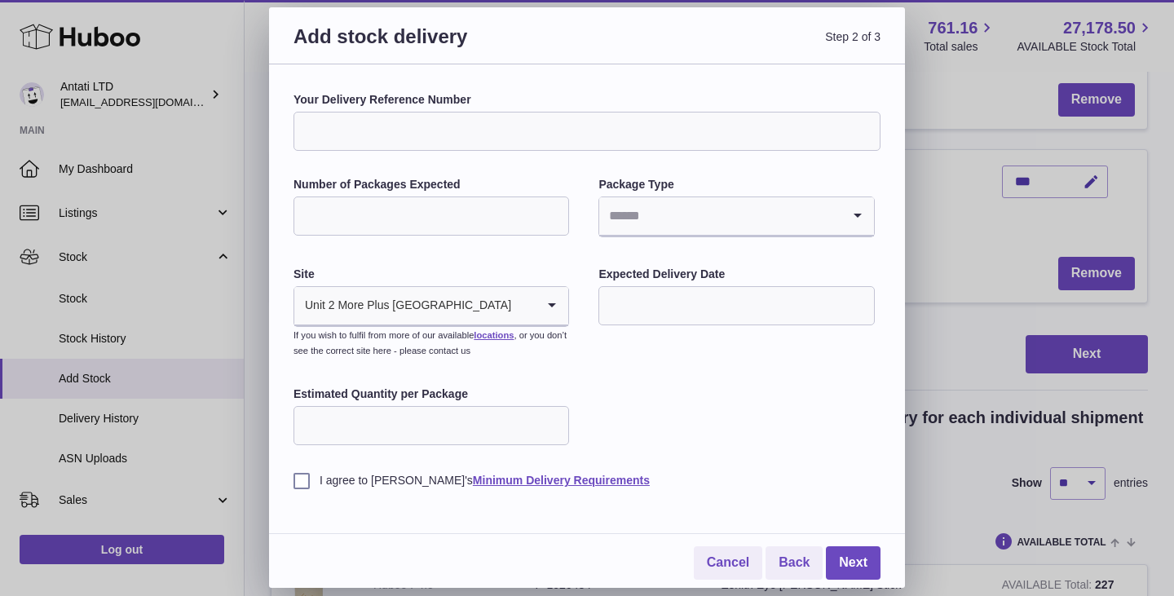
click at [479, 210] on input "Number of Packages Expected" at bounding box center [432, 216] width 276 height 39
type input "*"
click at [704, 217] on input "Search for option" at bounding box center [719, 216] width 241 height 38
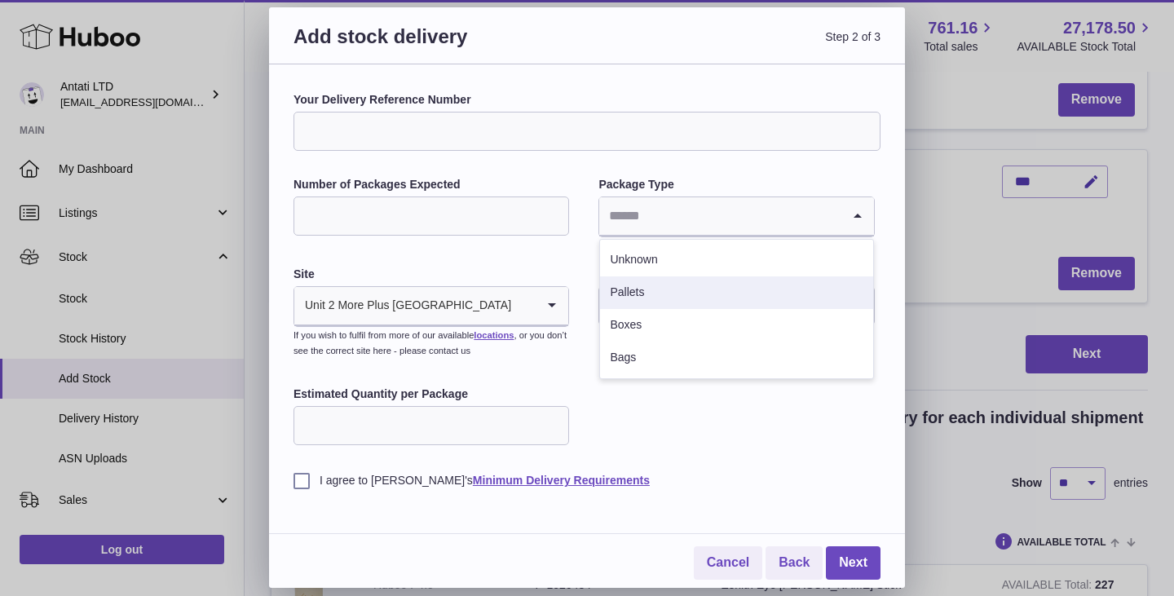
click at [684, 293] on li "Pallets" at bounding box center [736, 292] width 272 height 33
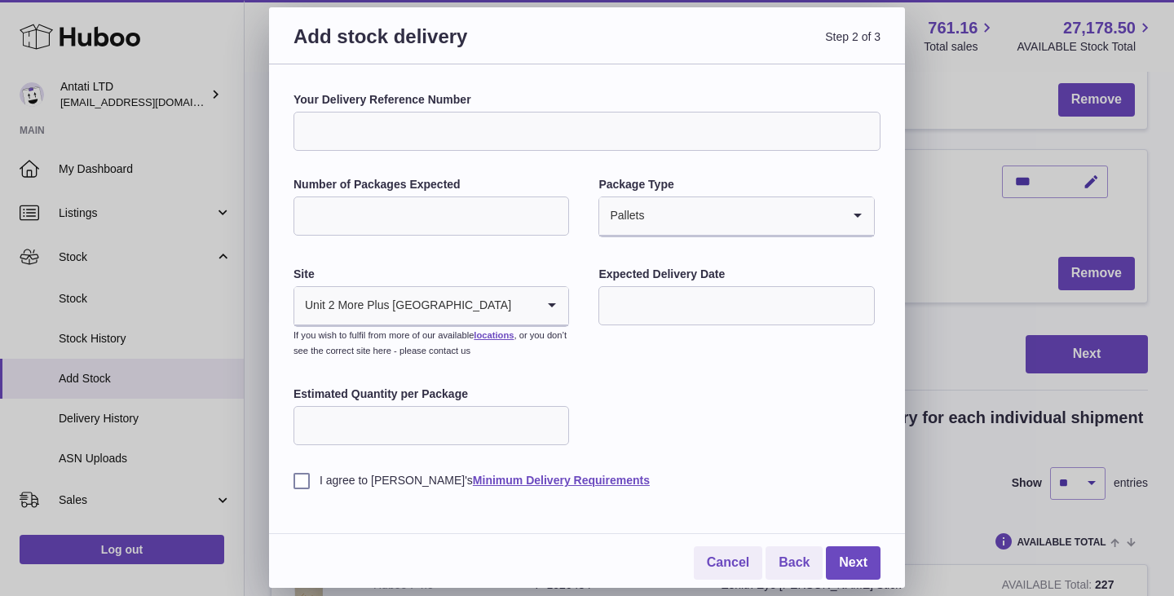
click at [661, 305] on input "text" at bounding box center [737, 305] width 276 height 39
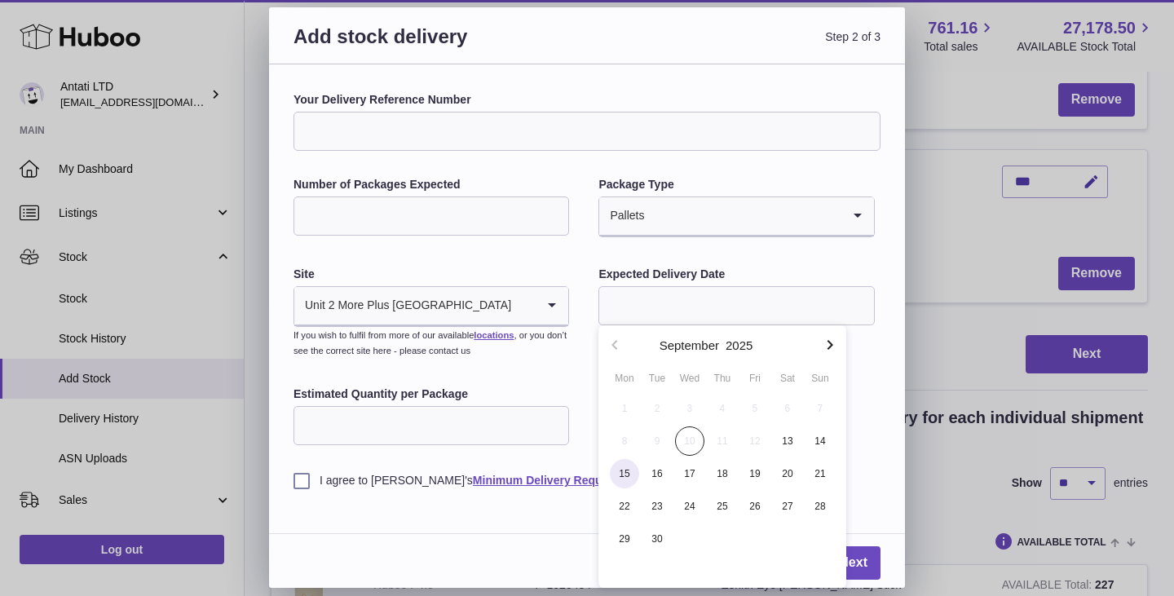
click at [624, 479] on span "15" at bounding box center [624, 473] width 29 height 29
type input "**********"
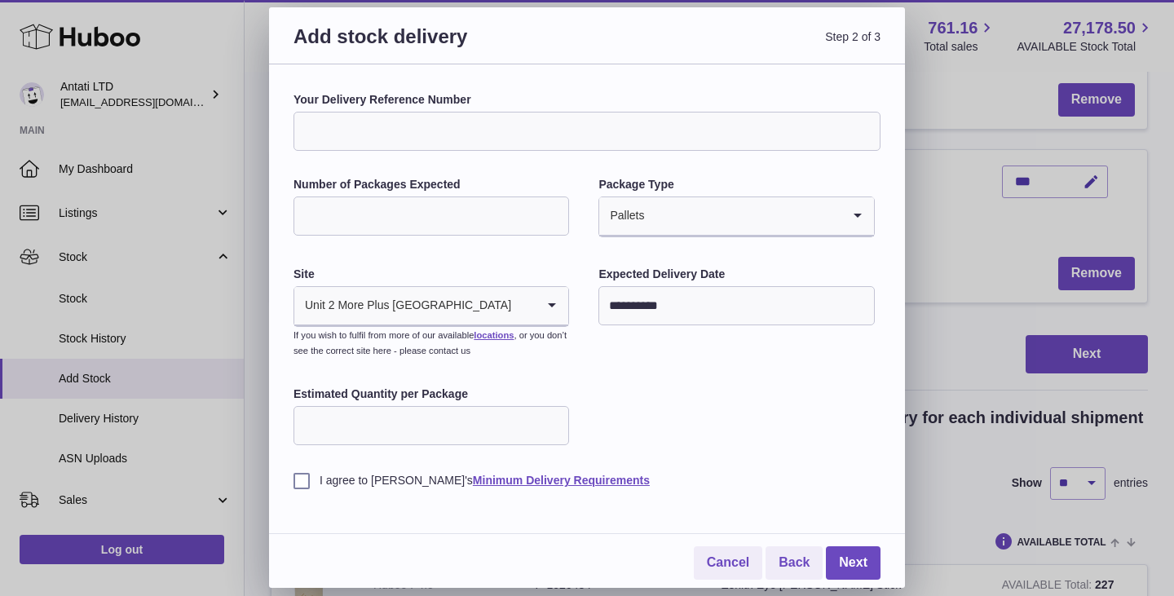
click at [447, 427] on input "Estimated Quantity per Package" at bounding box center [432, 425] width 276 height 39
click at [603, 400] on div "**********" at bounding box center [587, 290] width 587 height 396
click at [481, 420] on input "**" at bounding box center [432, 425] width 276 height 39
type input "*"
type input "**"
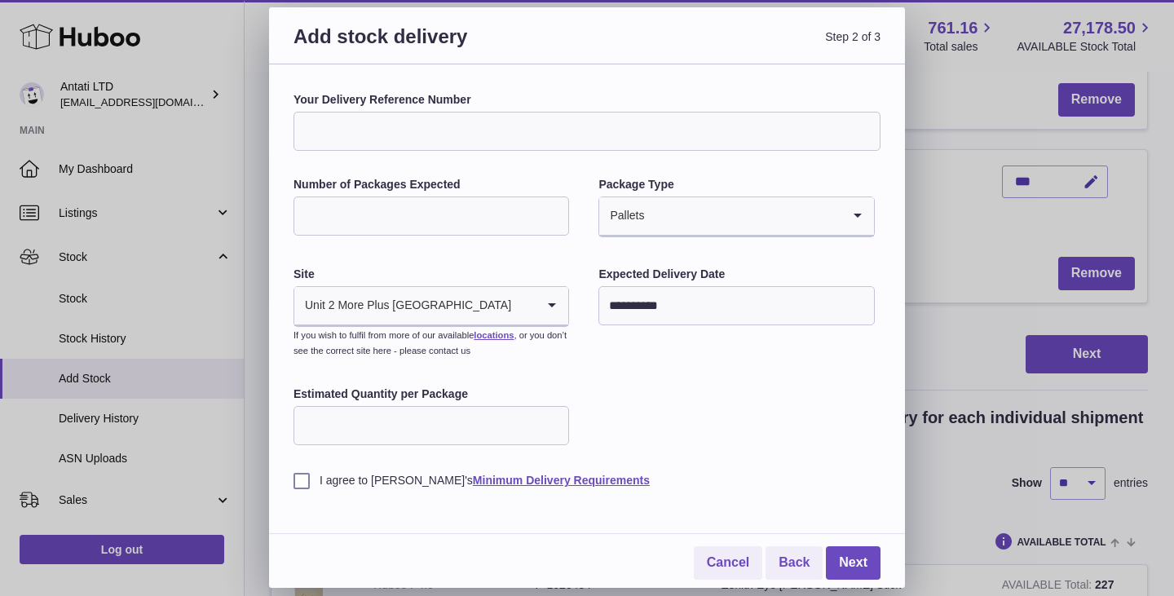
click at [635, 415] on div "**********" at bounding box center [587, 290] width 587 height 396
click at [294, 488] on label "I agree to Huboo's Minimum Delivery Requirements" at bounding box center [587, 480] width 587 height 15
click at [868, 564] on link "Next" at bounding box center [853, 562] width 55 height 33
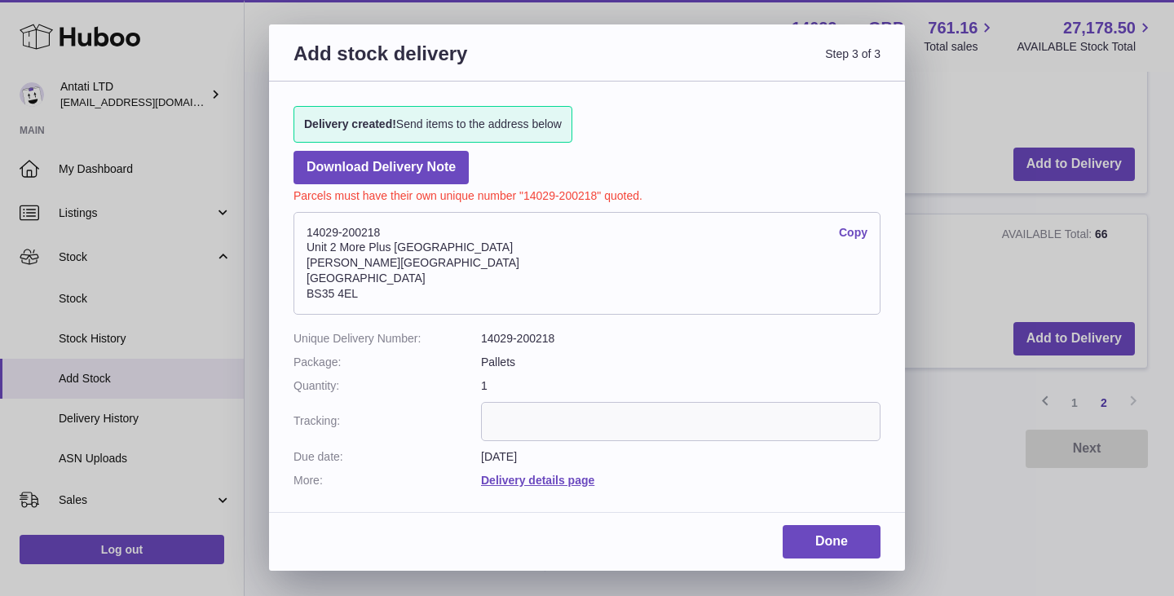
scroll to position [722, 0]
click at [849, 232] on link "Copy" at bounding box center [853, 232] width 29 height 15
click at [842, 536] on link "Done" at bounding box center [832, 541] width 98 height 33
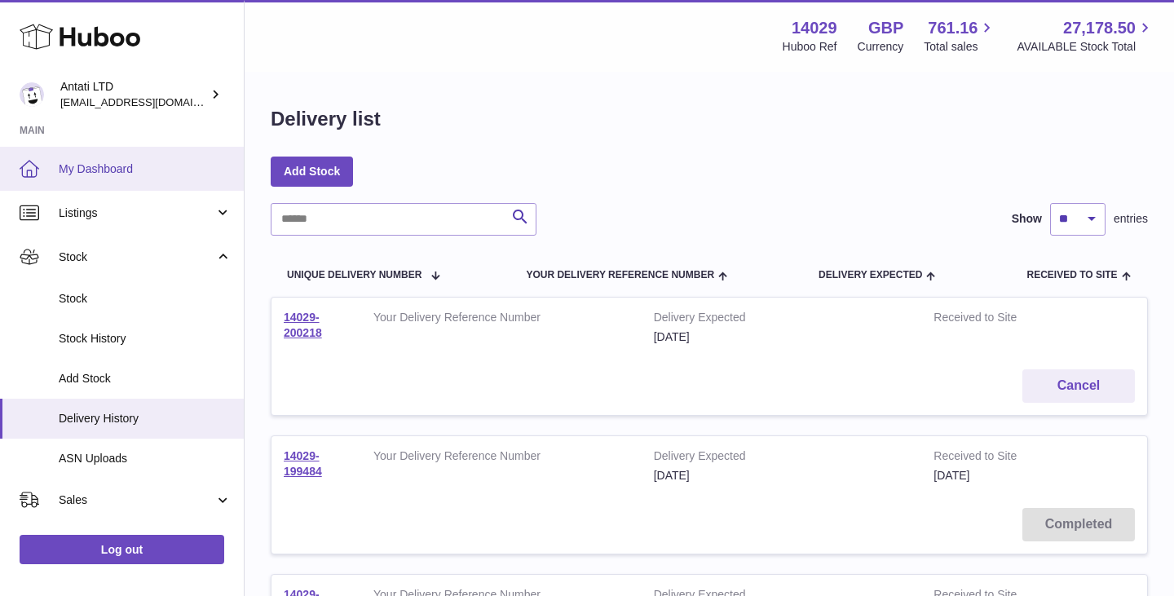
click at [125, 172] on span "My Dashboard" at bounding box center [145, 168] width 173 height 15
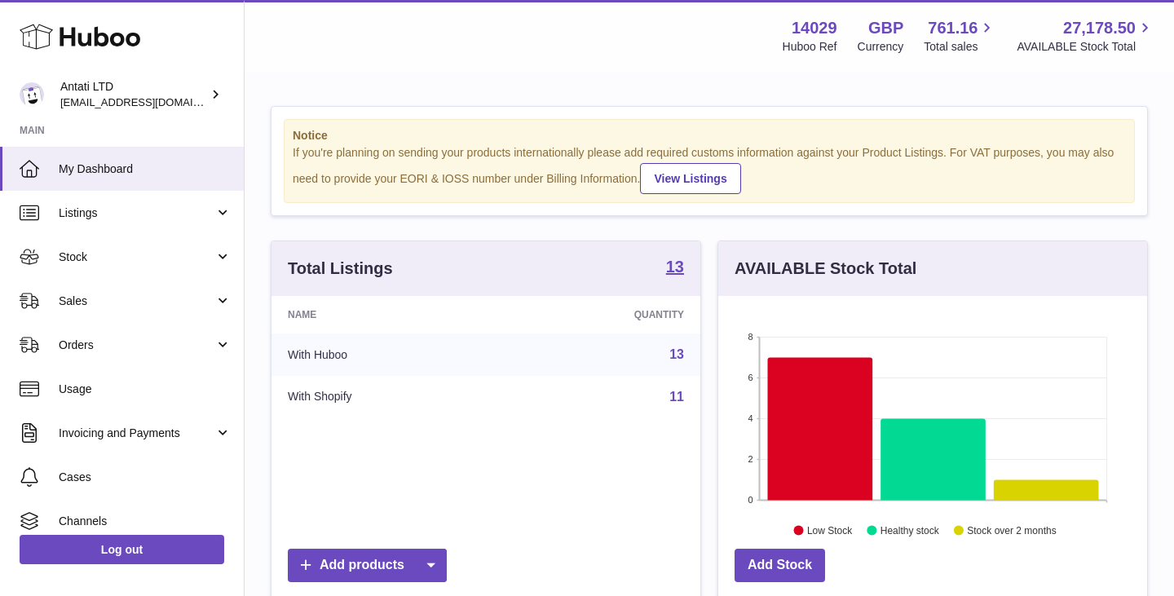
scroll to position [254, 429]
